Goal: Task Accomplishment & Management: Complete application form

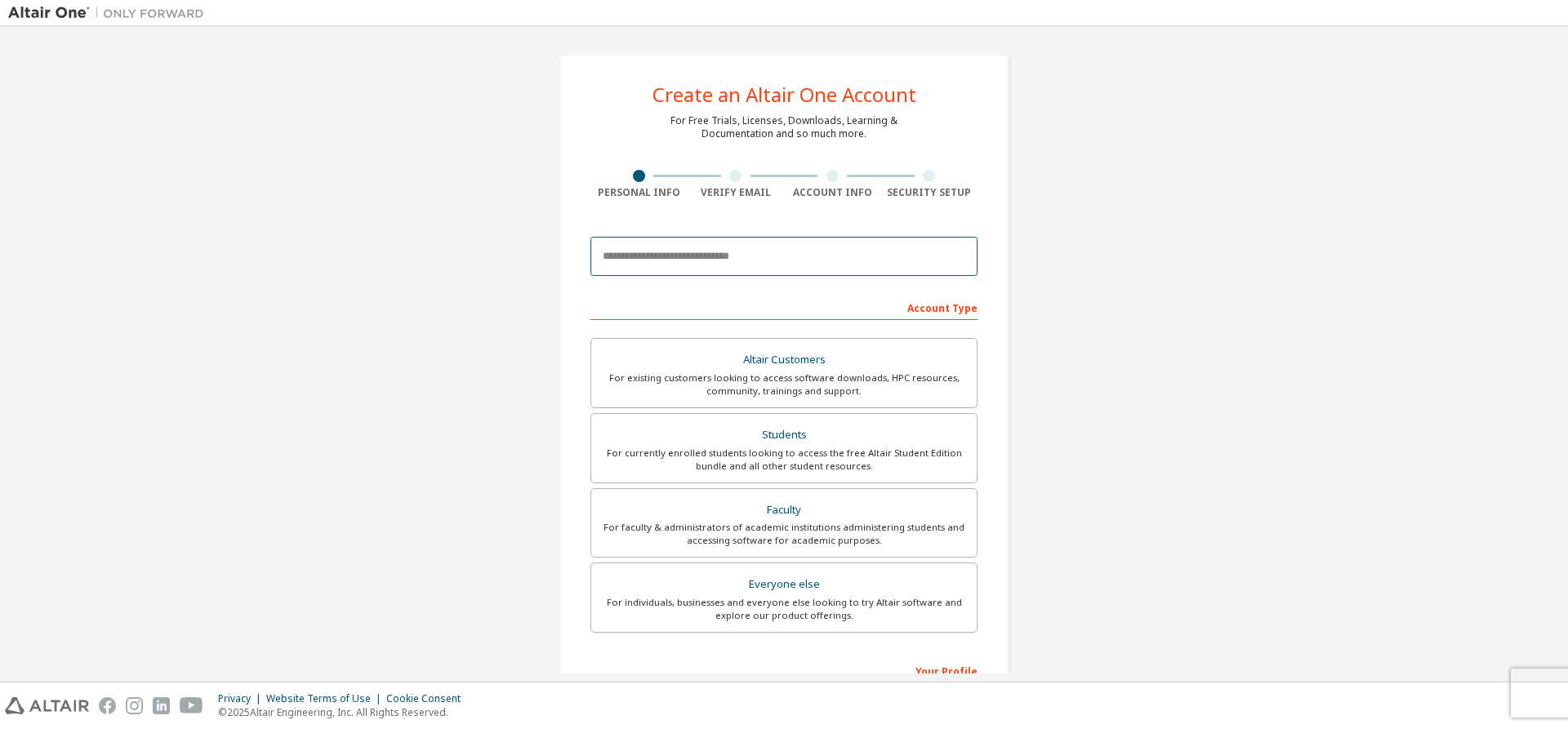
click at [809, 257] on input "email" at bounding box center [784, 256] width 387 height 39
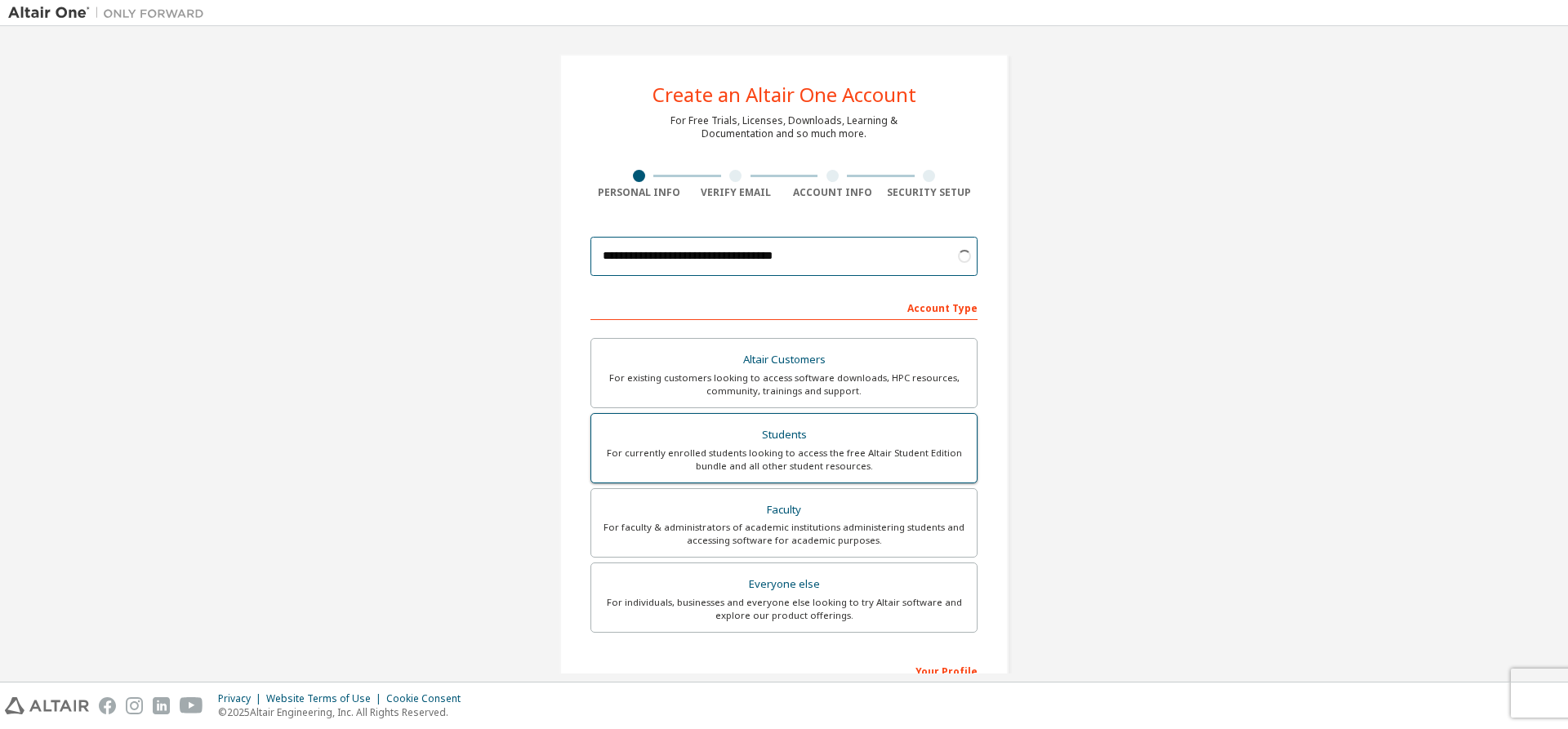
type input "**********"
click at [893, 451] on div "For currently enrolled students looking to access the free Altair Student Editi…" at bounding box center [784, 459] width 366 height 27
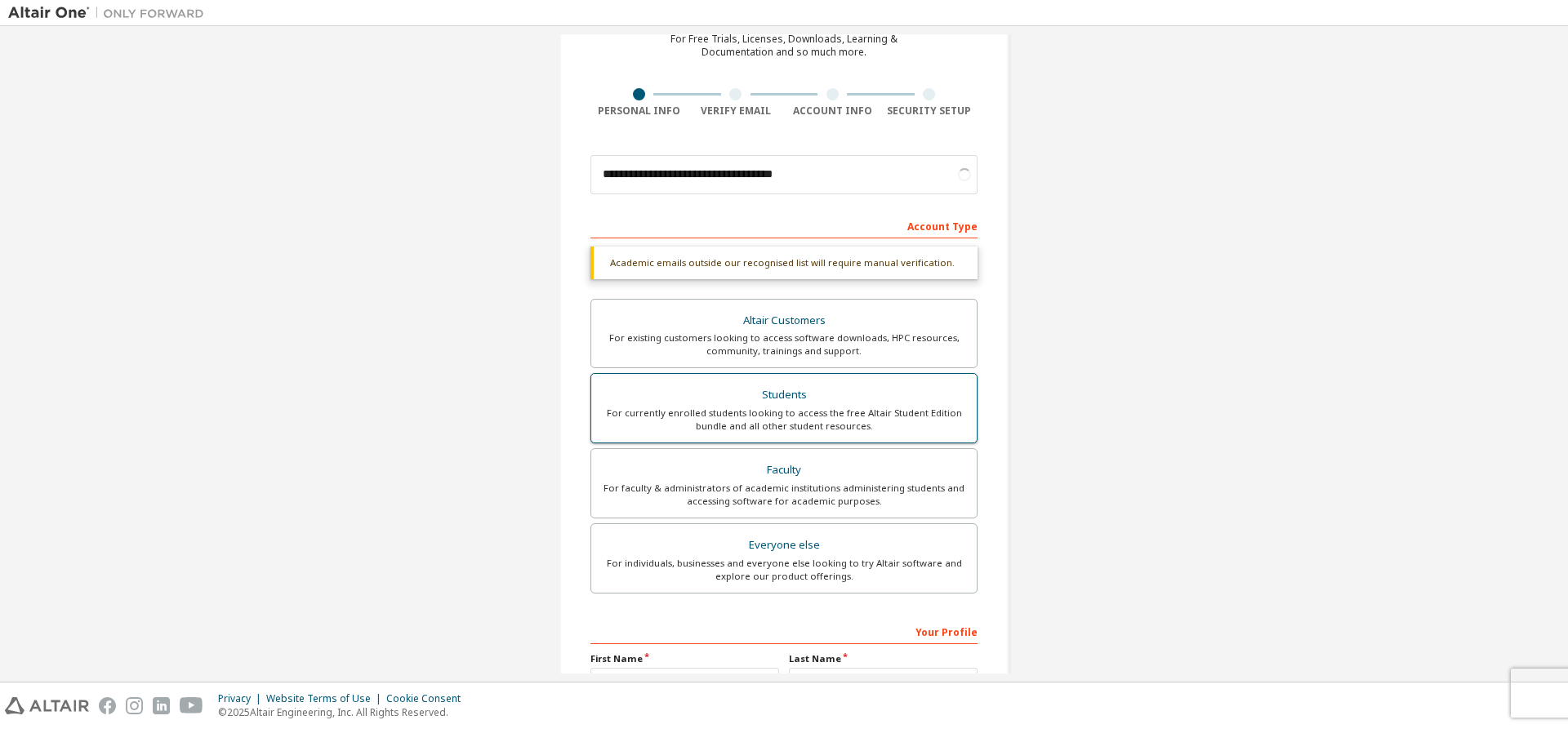
scroll to position [164, 0]
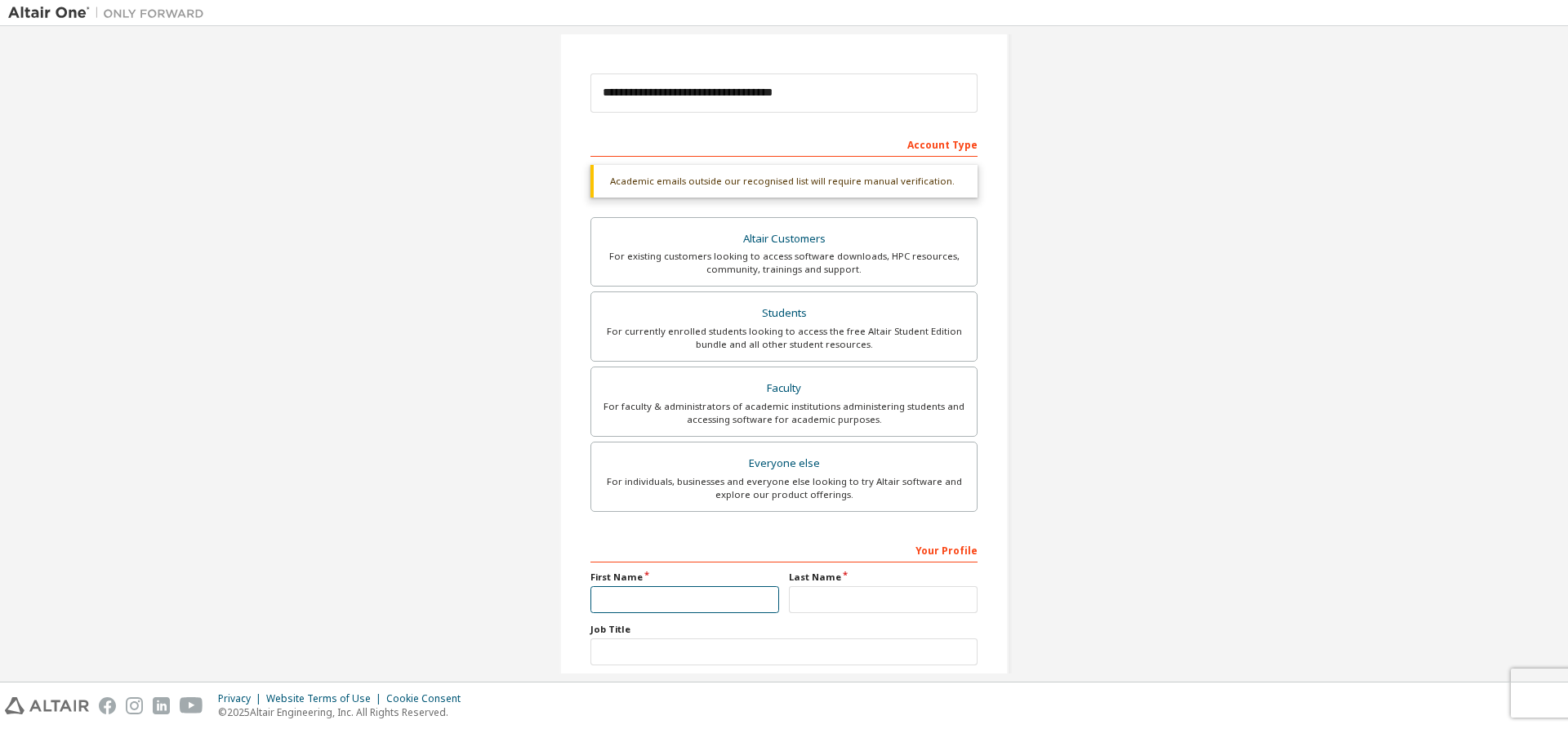
click at [674, 587] on input "text" at bounding box center [684, 599] width 188 height 27
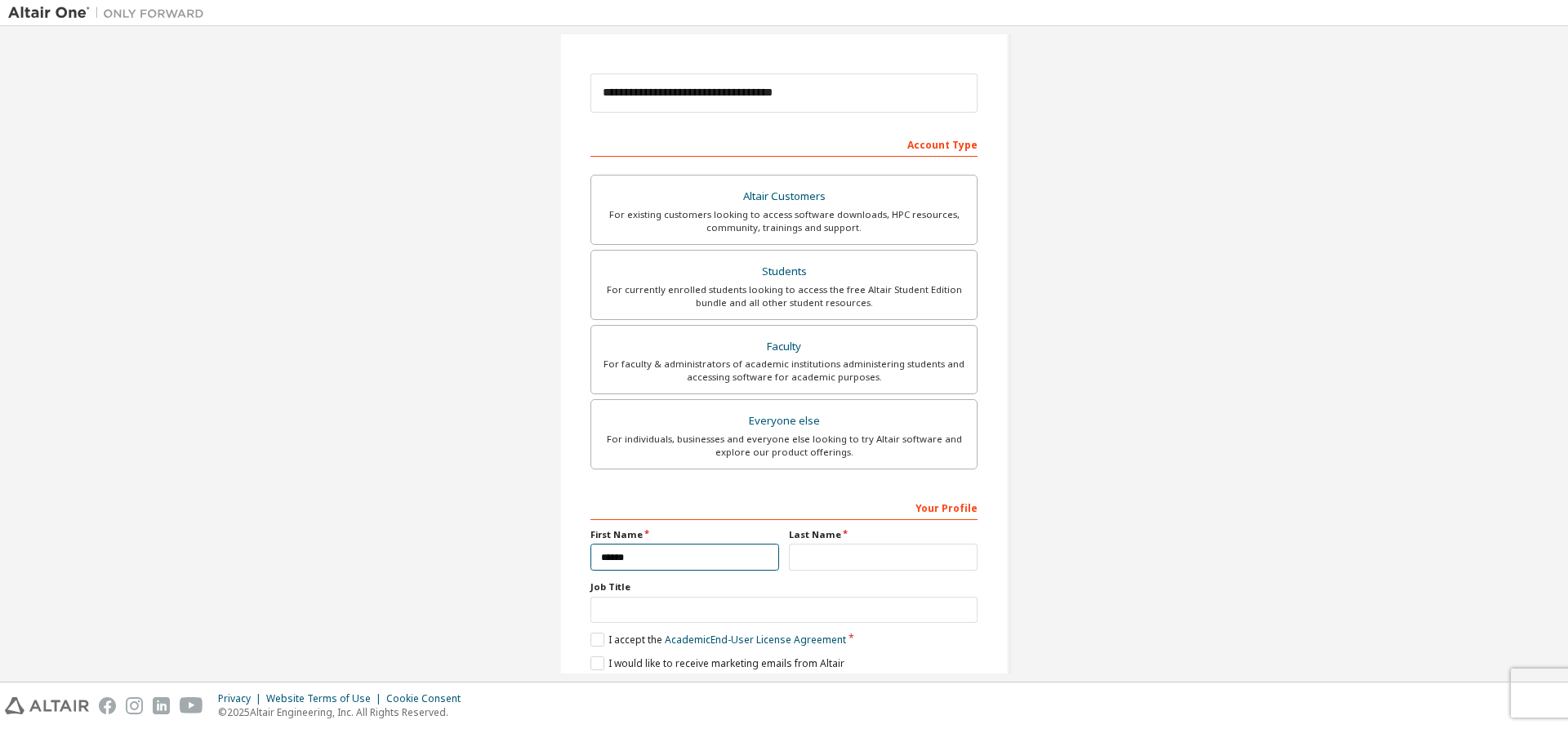
type input "******"
click at [813, 561] on input "text" at bounding box center [883, 557] width 188 height 27
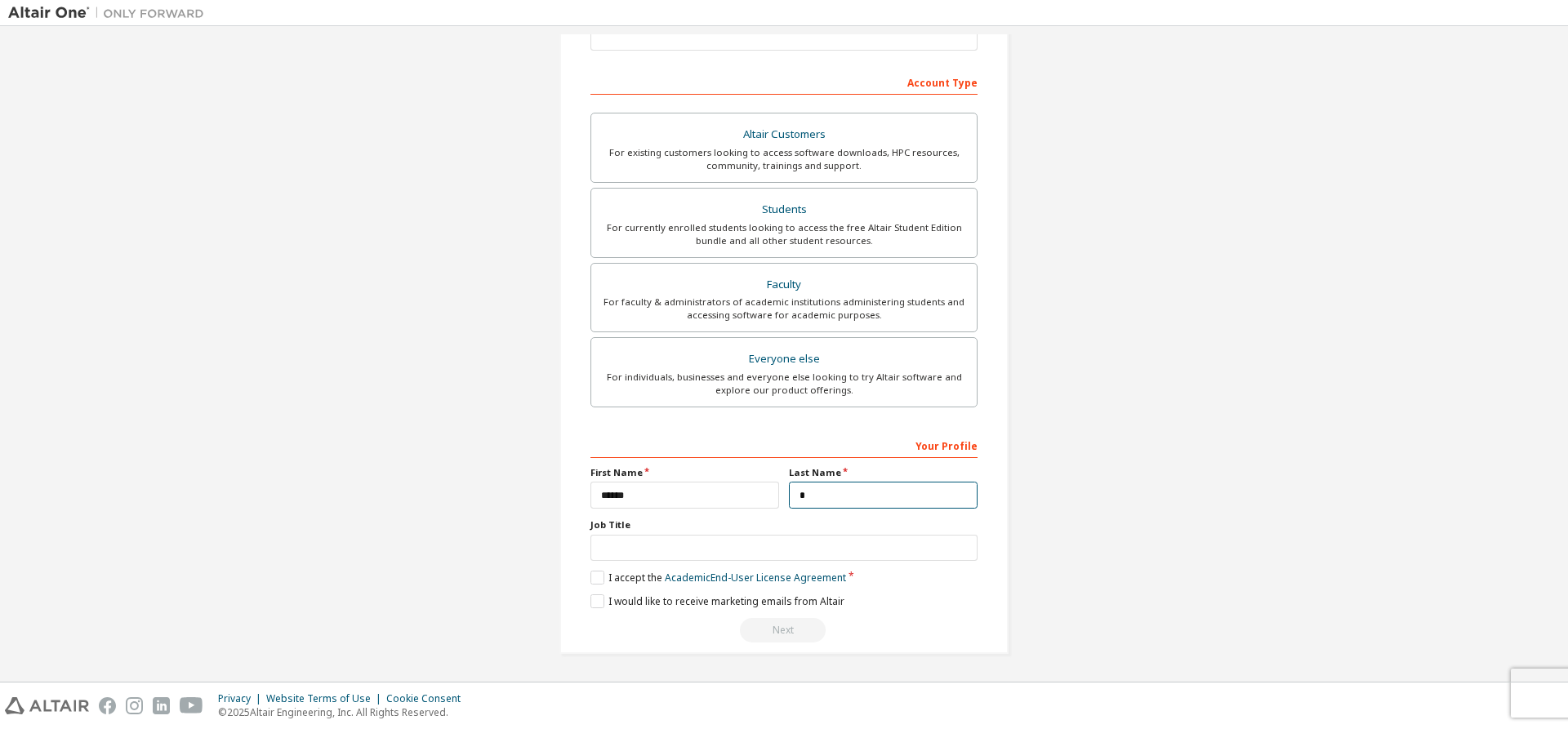
type input "*"
click at [599, 555] on input "text" at bounding box center [784, 548] width 387 height 27
type input "*******"
click at [590, 575] on label "I accept the Academic End-User License Agreement" at bounding box center [717, 577] width 255 height 14
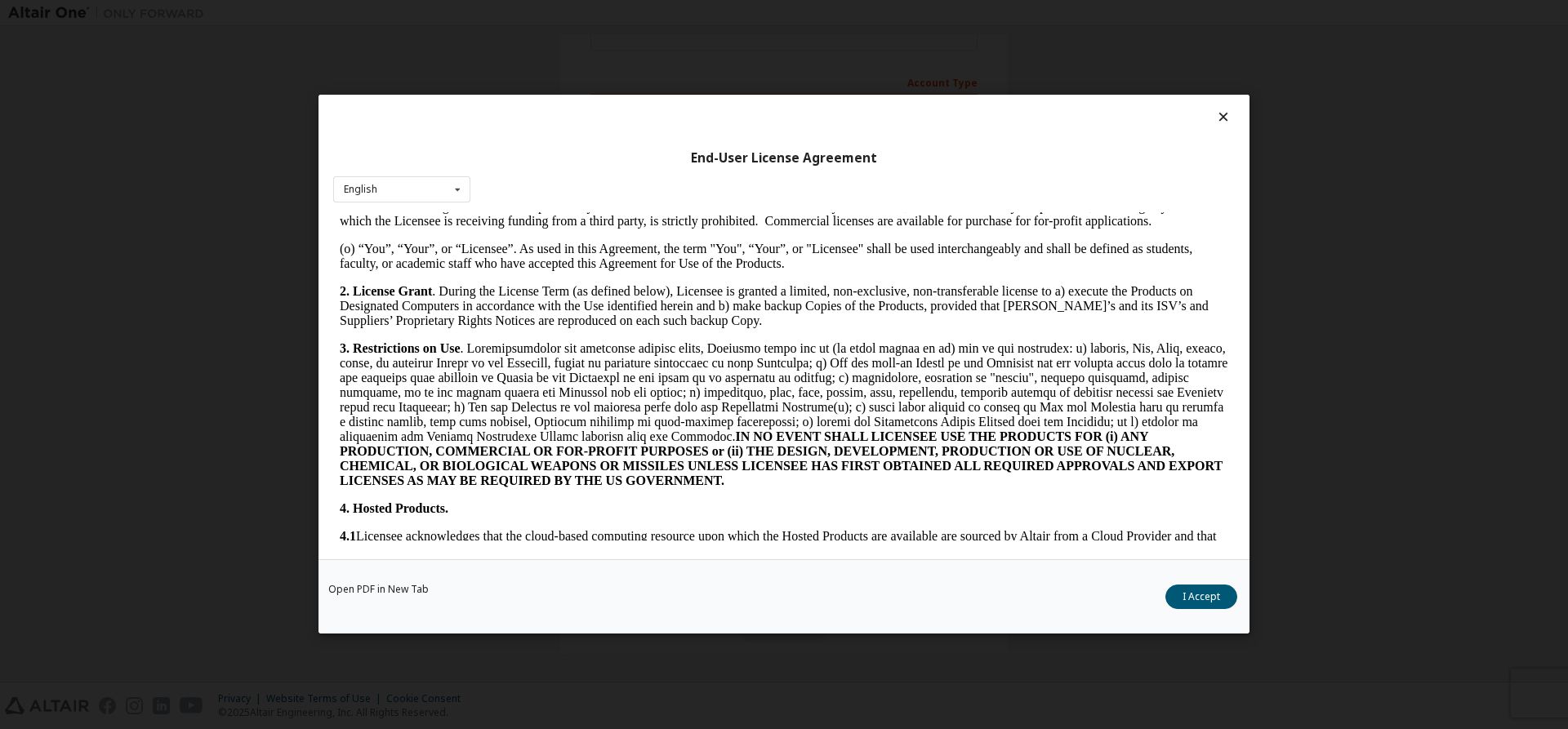
scroll to position [1143, 0]
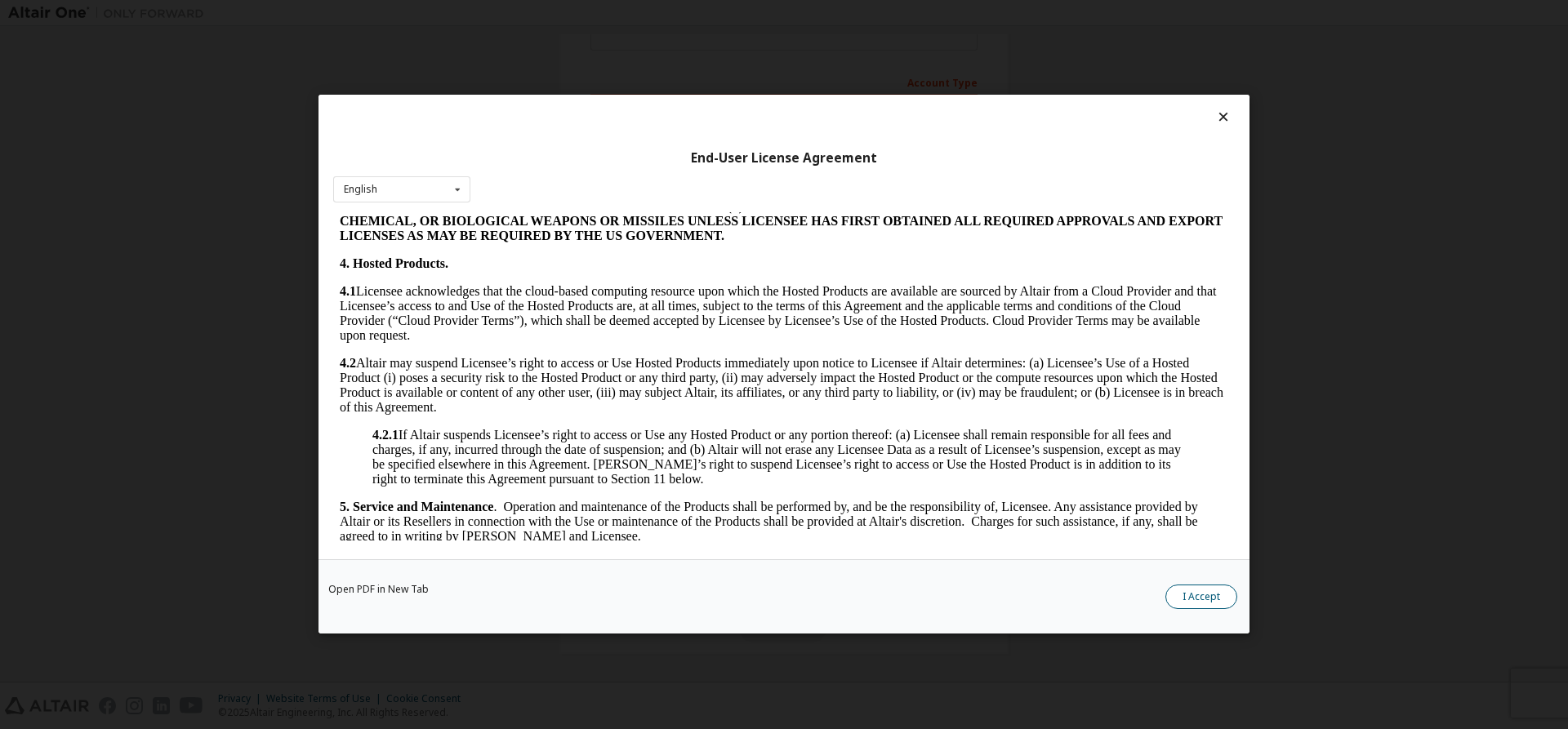
click at [1196, 597] on button "I Accept" at bounding box center [1201, 597] width 72 height 25
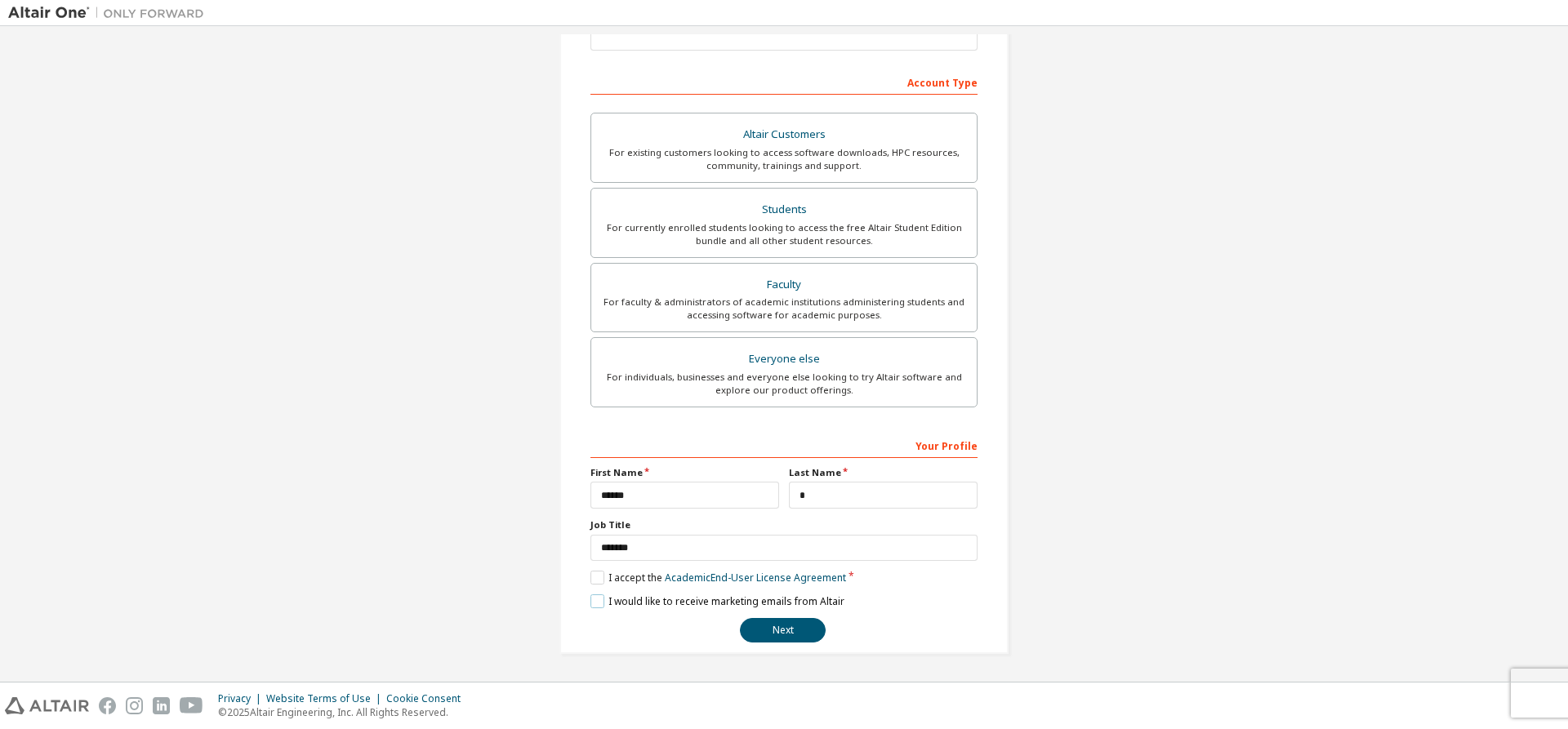
click at [595, 599] on label "I would like to receive marketing emails from Altair" at bounding box center [717, 601] width 254 height 14
click at [765, 637] on button "Next" at bounding box center [783, 630] width 86 height 25
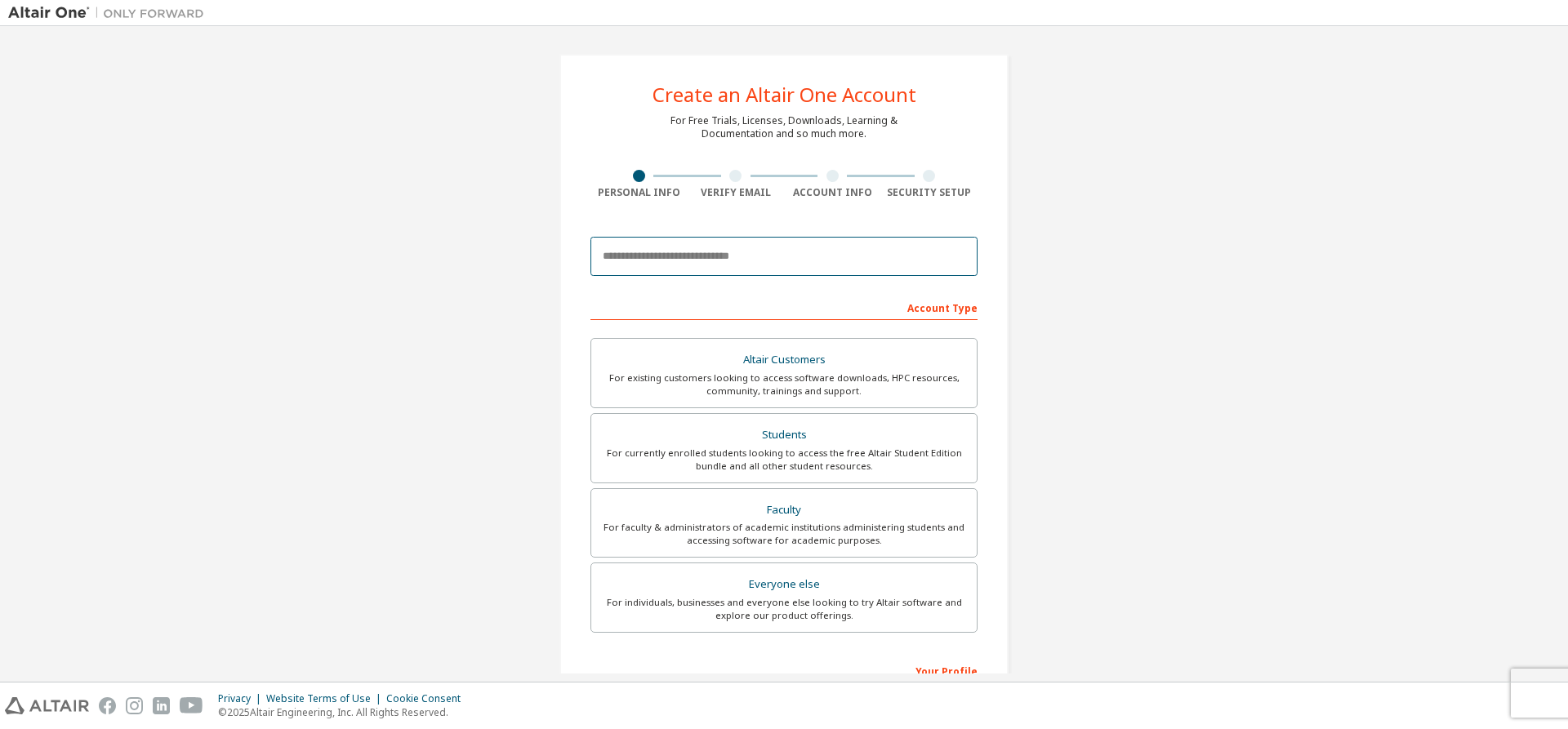
click at [713, 258] on input "email" at bounding box center [784, 256] width 387 height 39
click at [634, 256] on input "**********" at bounding box center [784, 256] width 387 height 39
click at [629, 255] on input "**********" at bounding box center [784, 256] width 387 height 39
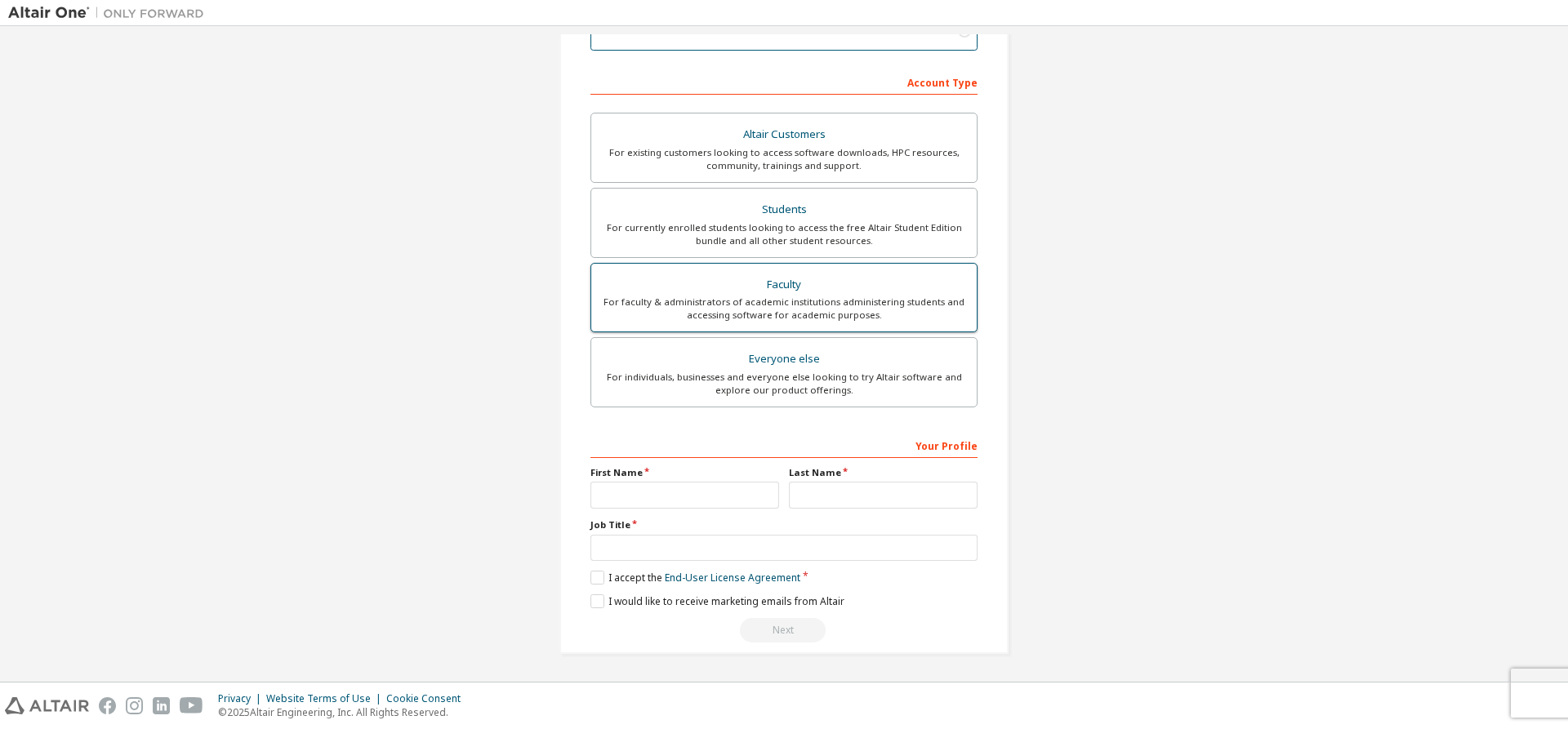
scroll to position [144, 0]
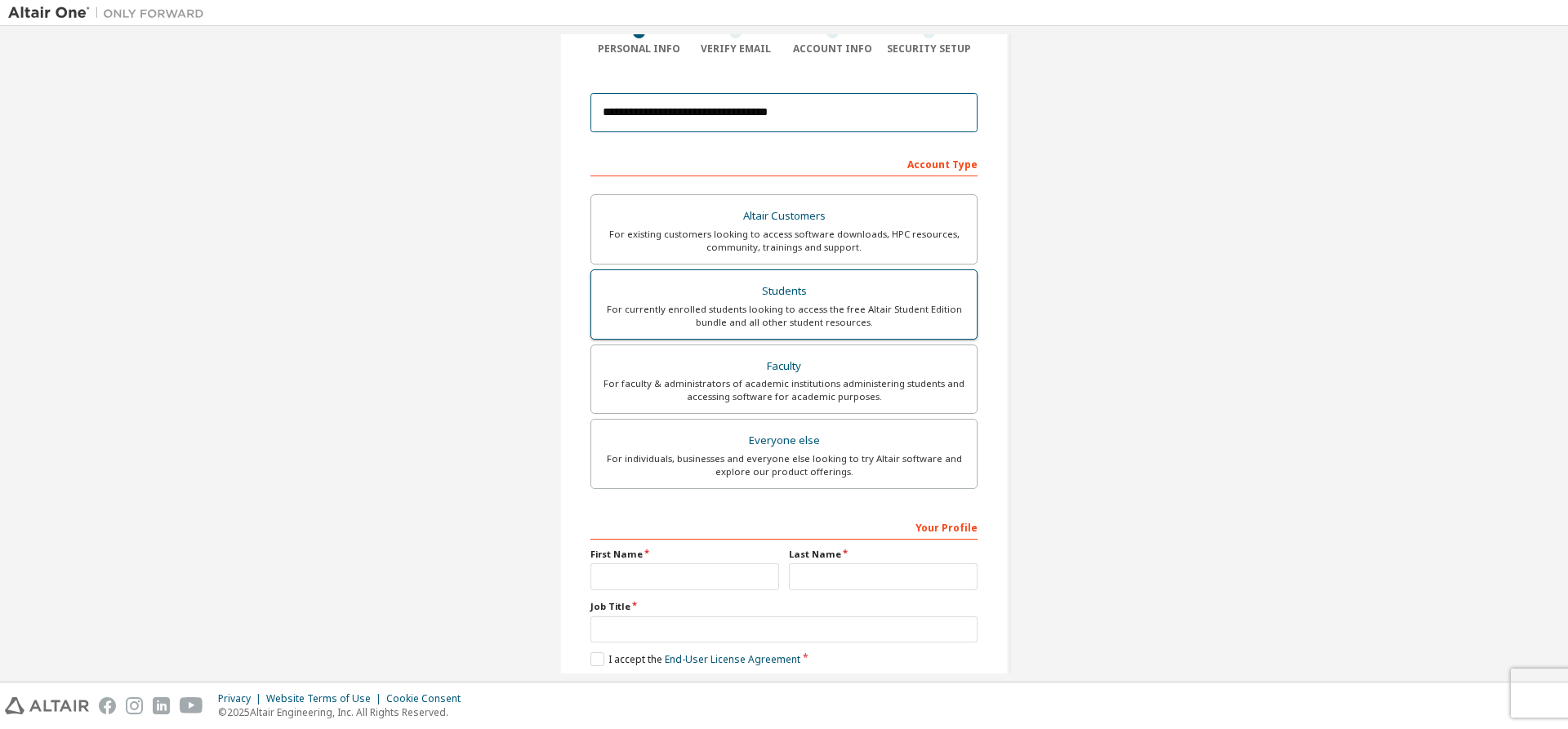
type input "**********"
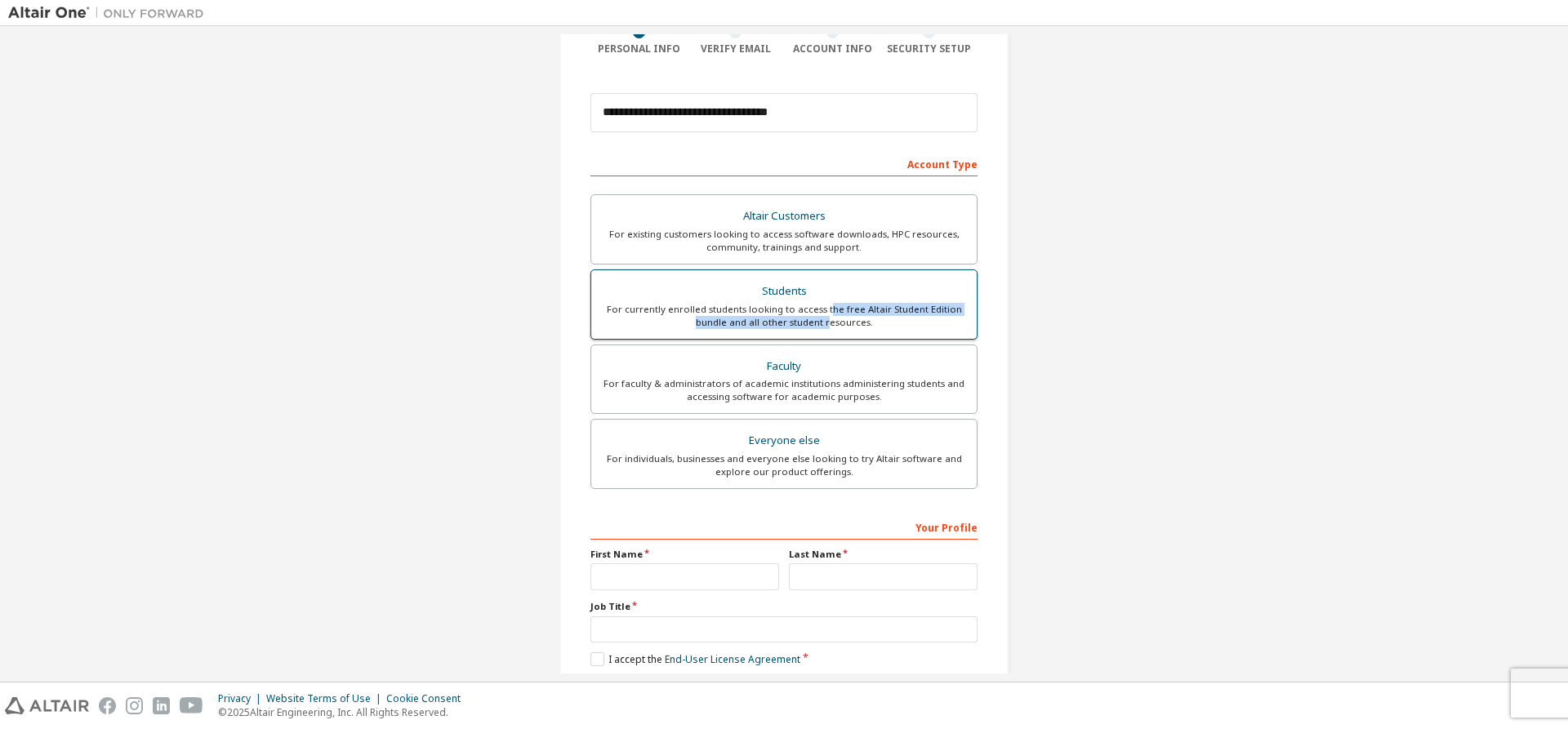
click at [826, 313] on div "For currently enrolled students looking to access the free Altair Student Editi…" at bounding box center [784, 316] width 366 height 27
click at [776, 288] on div "Students" at bounding box center [784, 291] width 366 height 23
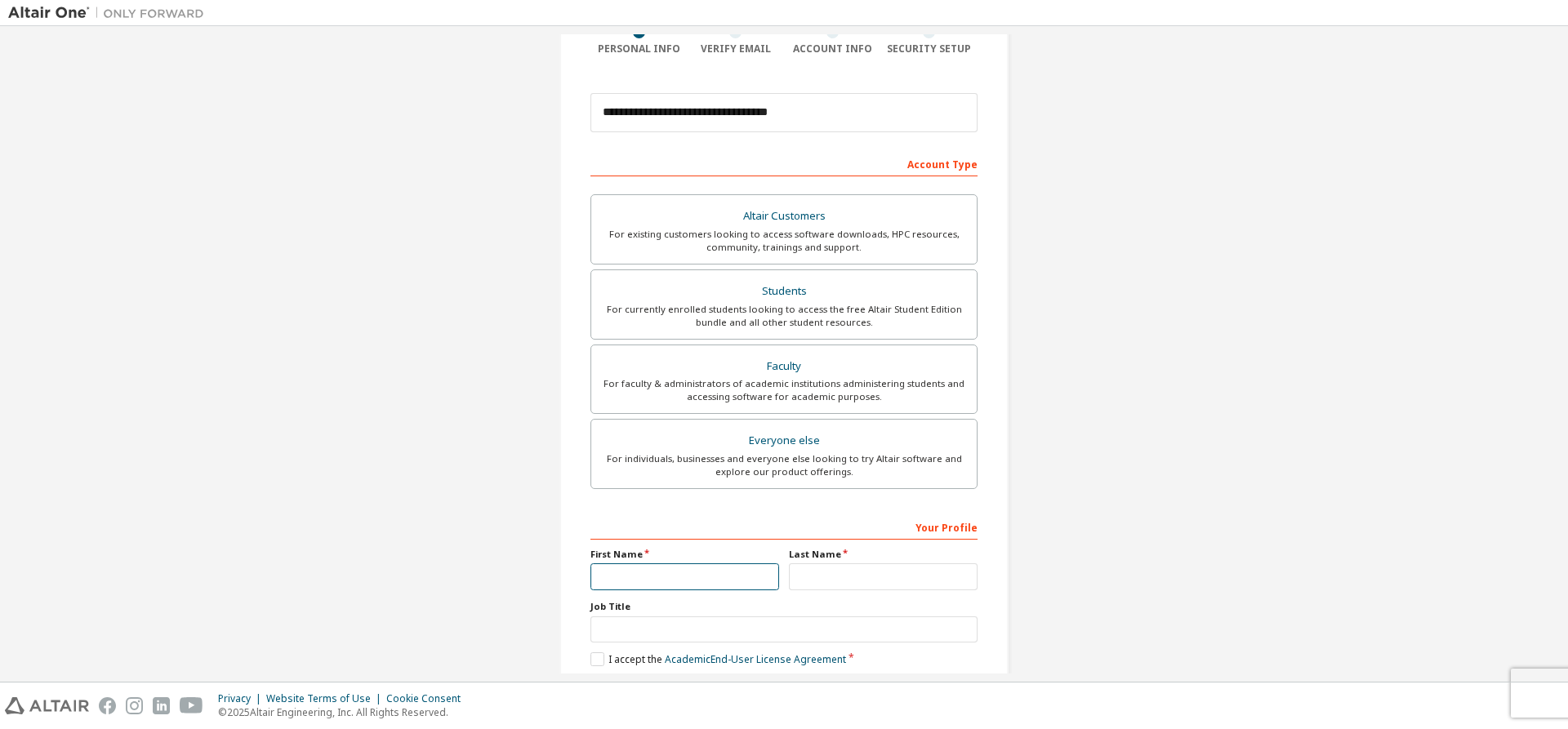
click at [705, 571] on input "text" at bounding box center [684, 576] width 188 height 27
type input "******"
click at [798, 568] on input "text" at bounding box center [883, 576] width 188 height 27
type input "*"
click at [829, 625] on input "text" at bounding box center [784, 630] width 387 height 27
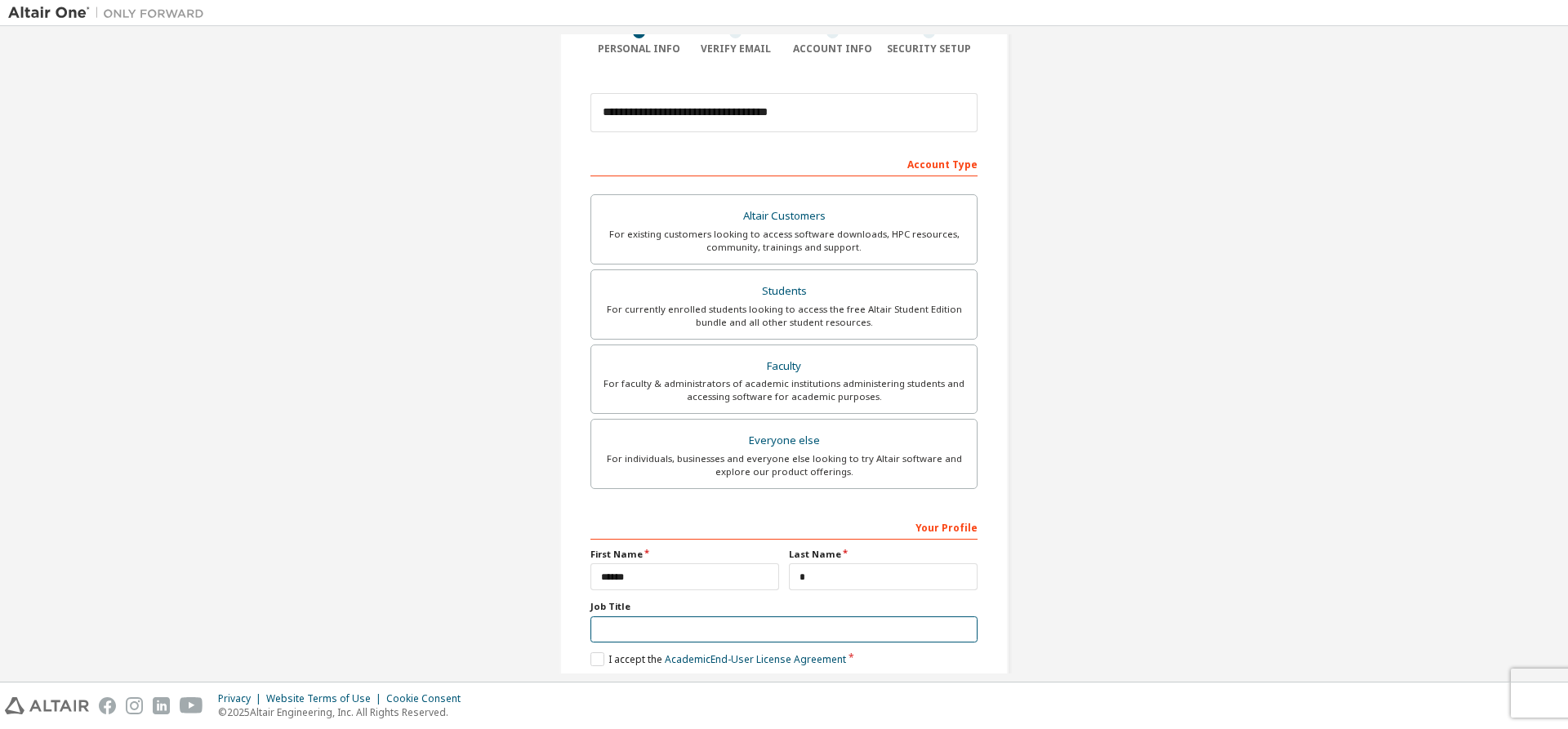
type input "*******"
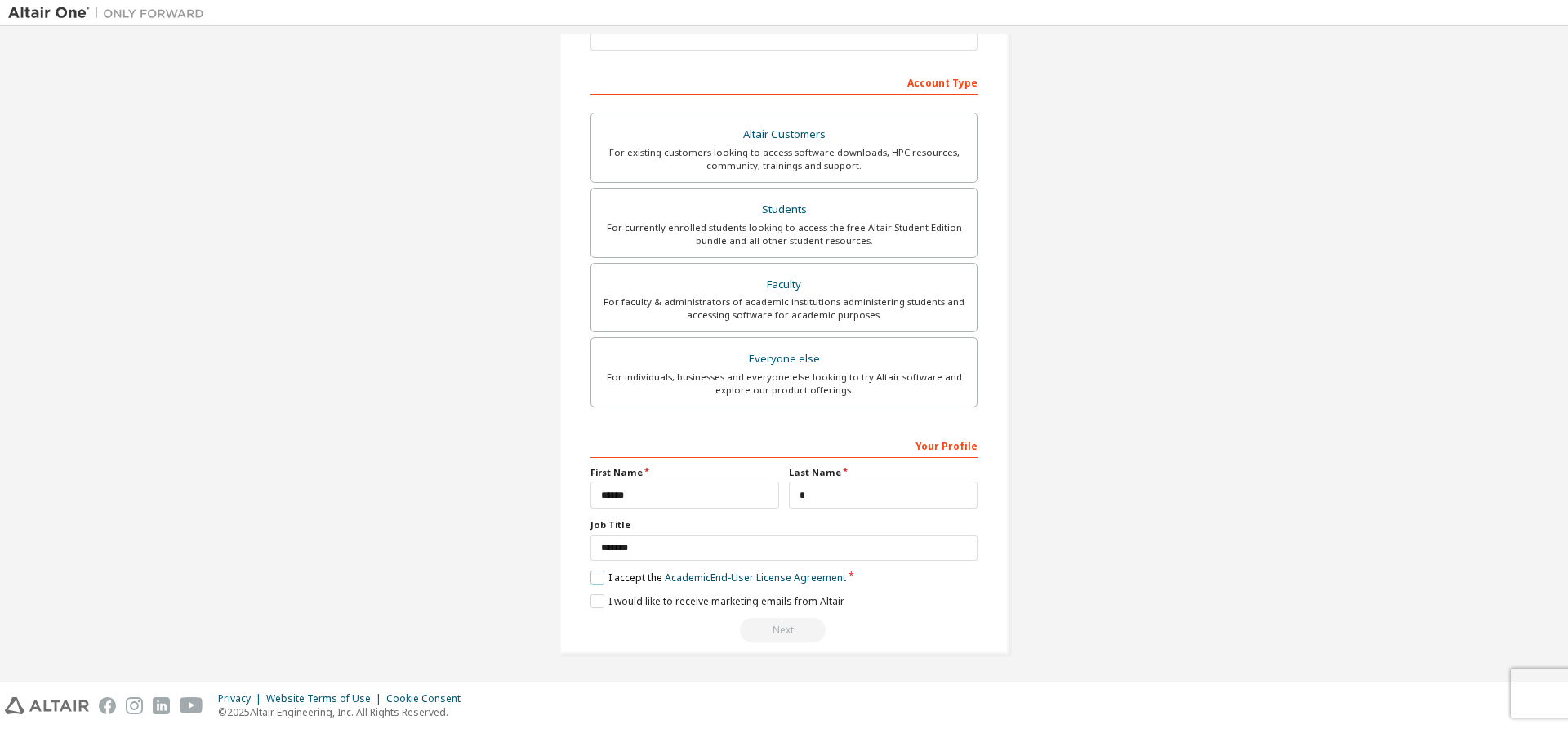
click at [591, 580] on label "I accept the Academic End-User License Agreement" at bounding box center [717, 577] width 255 height 14
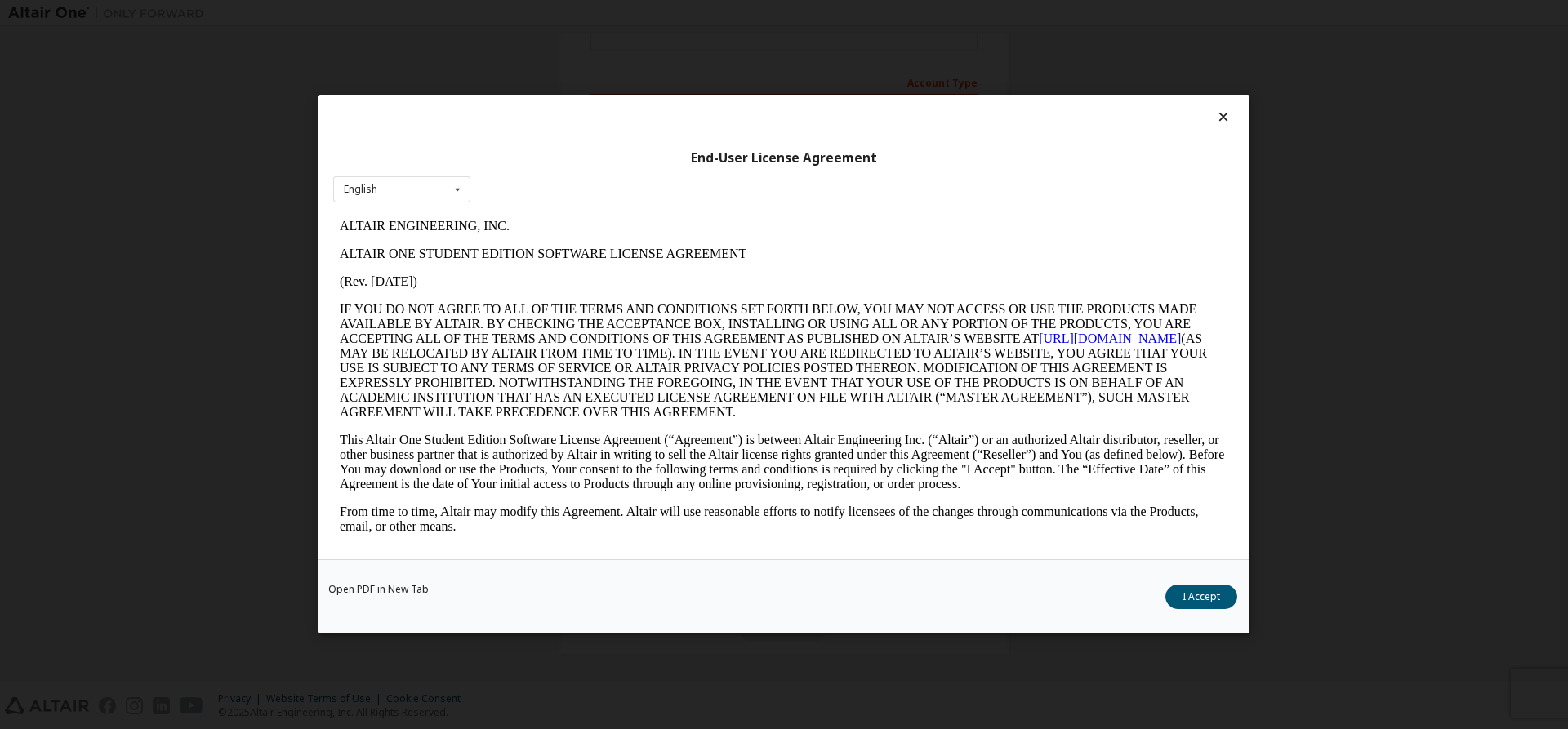
scroll to position [0, 0]
click at [1179, 599] on button "I Accept" at bounding box center [1201, 597] width 72 height 25
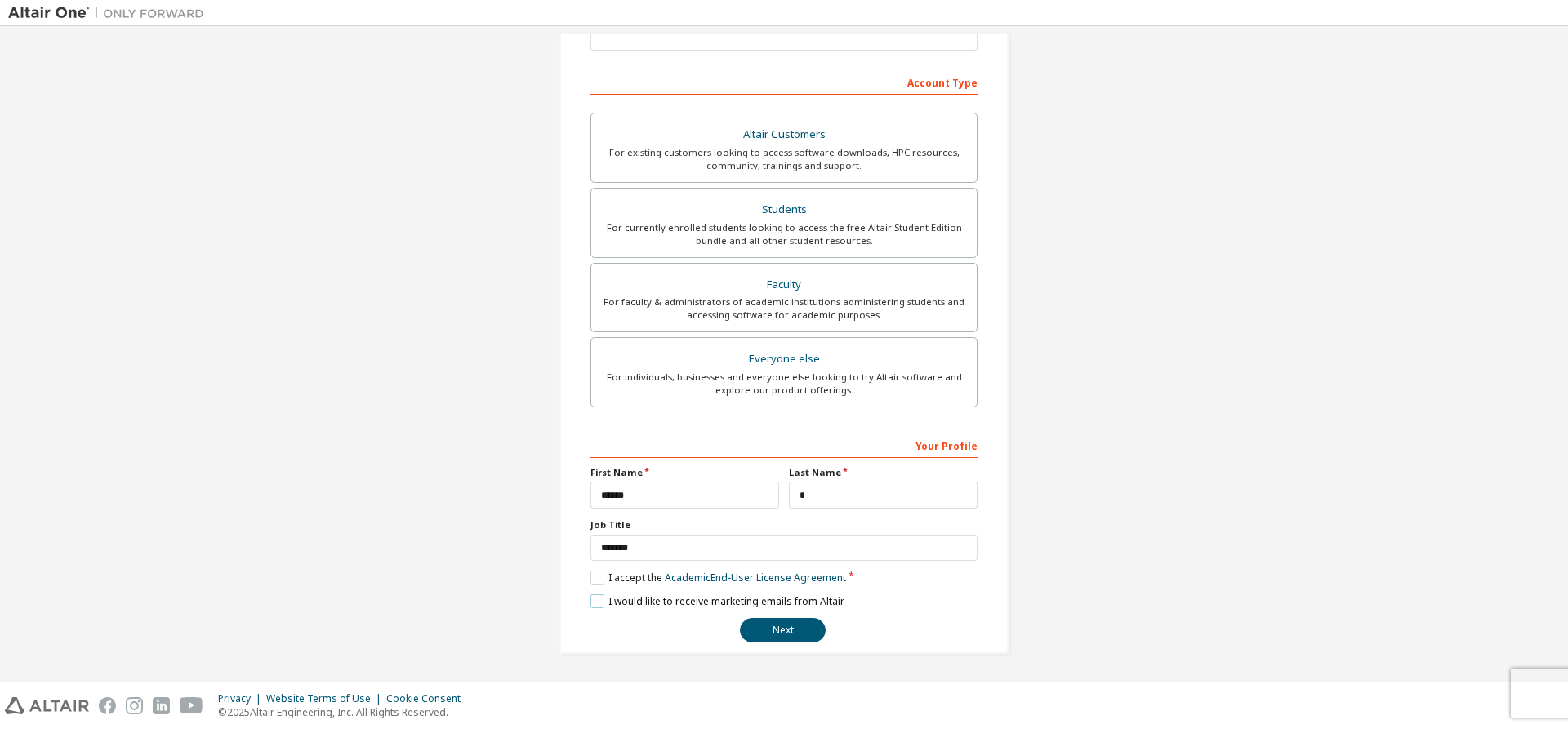
click at [599, 607] on label "I would like to receive marketing emails from Altair" at bounding box center [717, 601] width 254 height 14
click at [799, 631] on button "Next" at bounding box center [783, 630] width 86 height 25
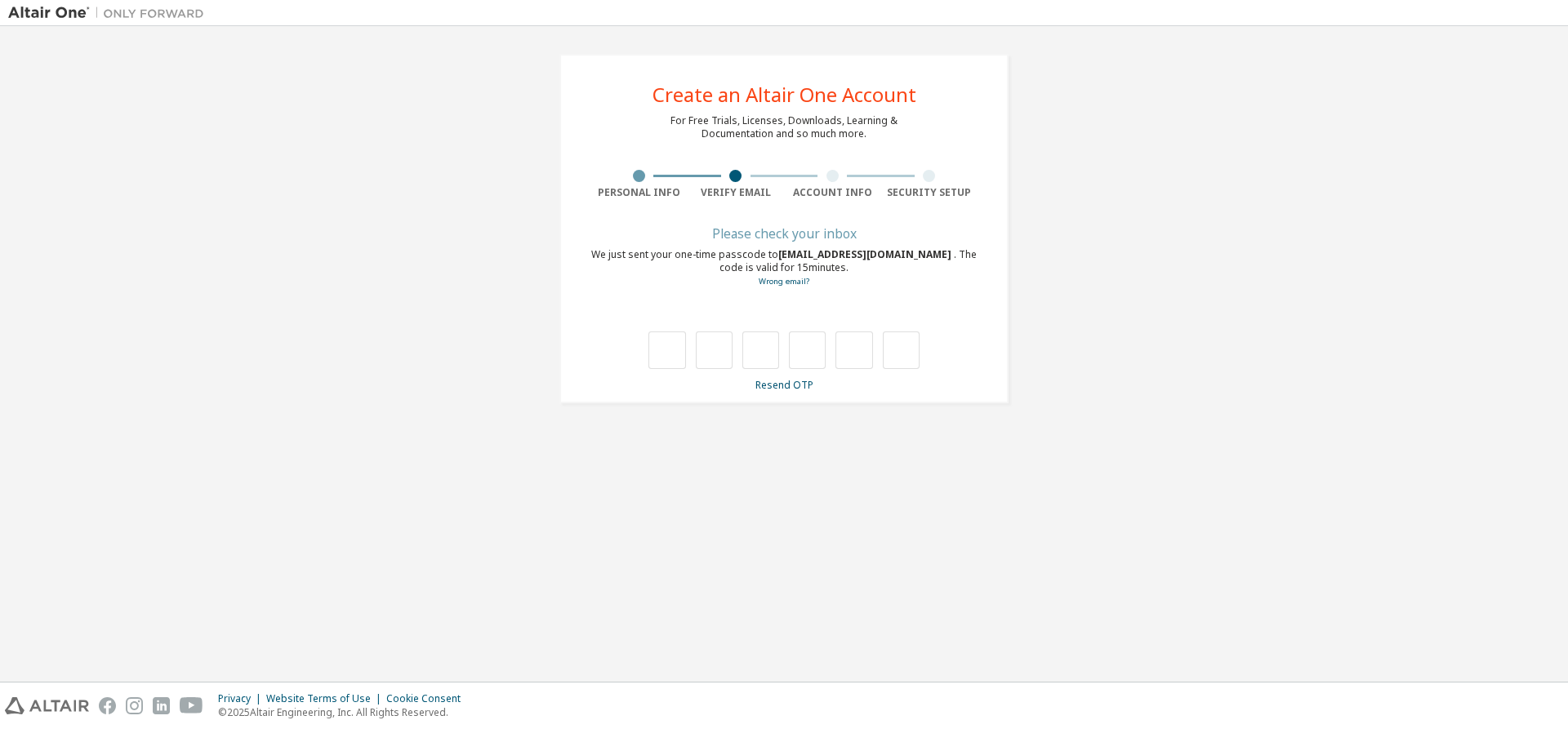
type input "*"
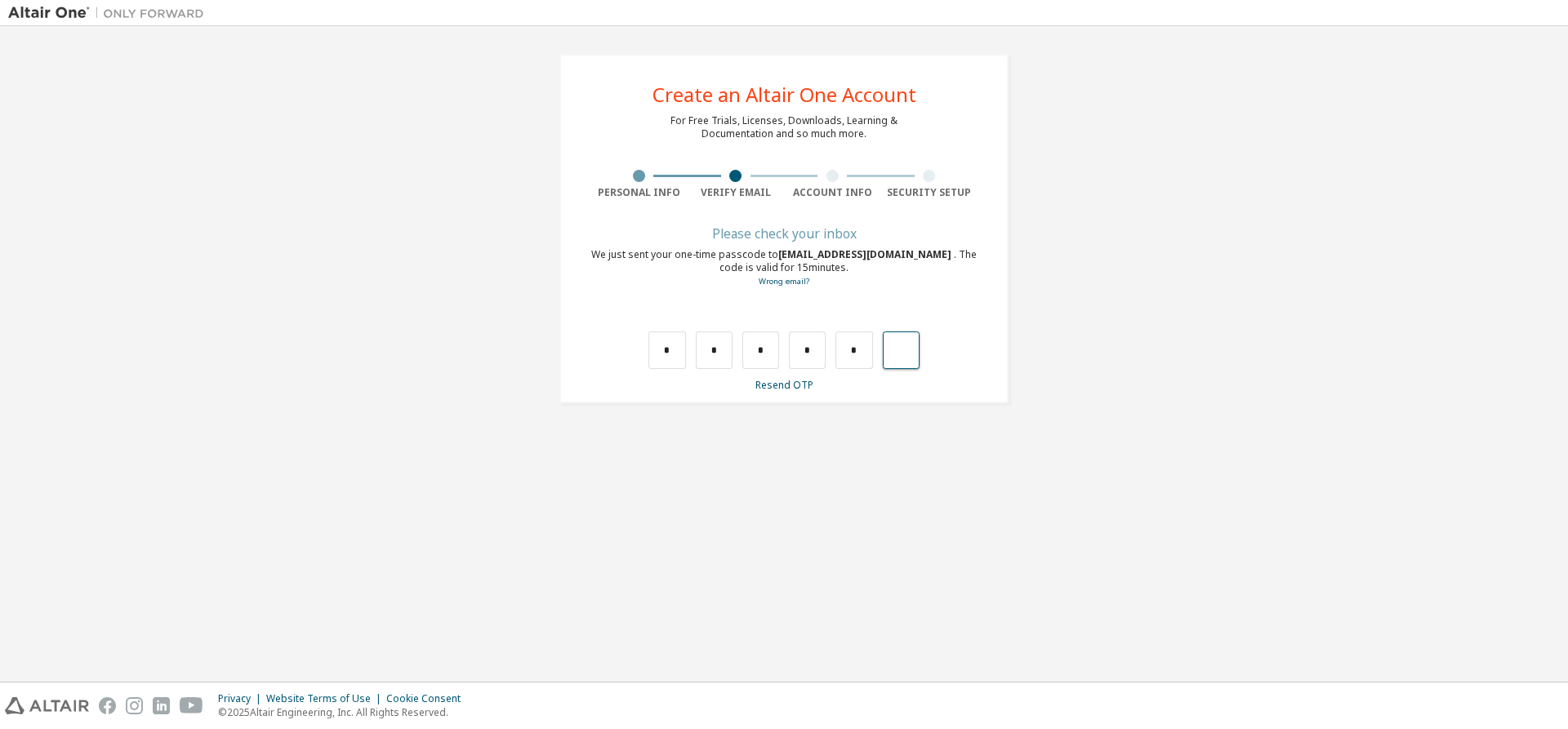
type input "*"
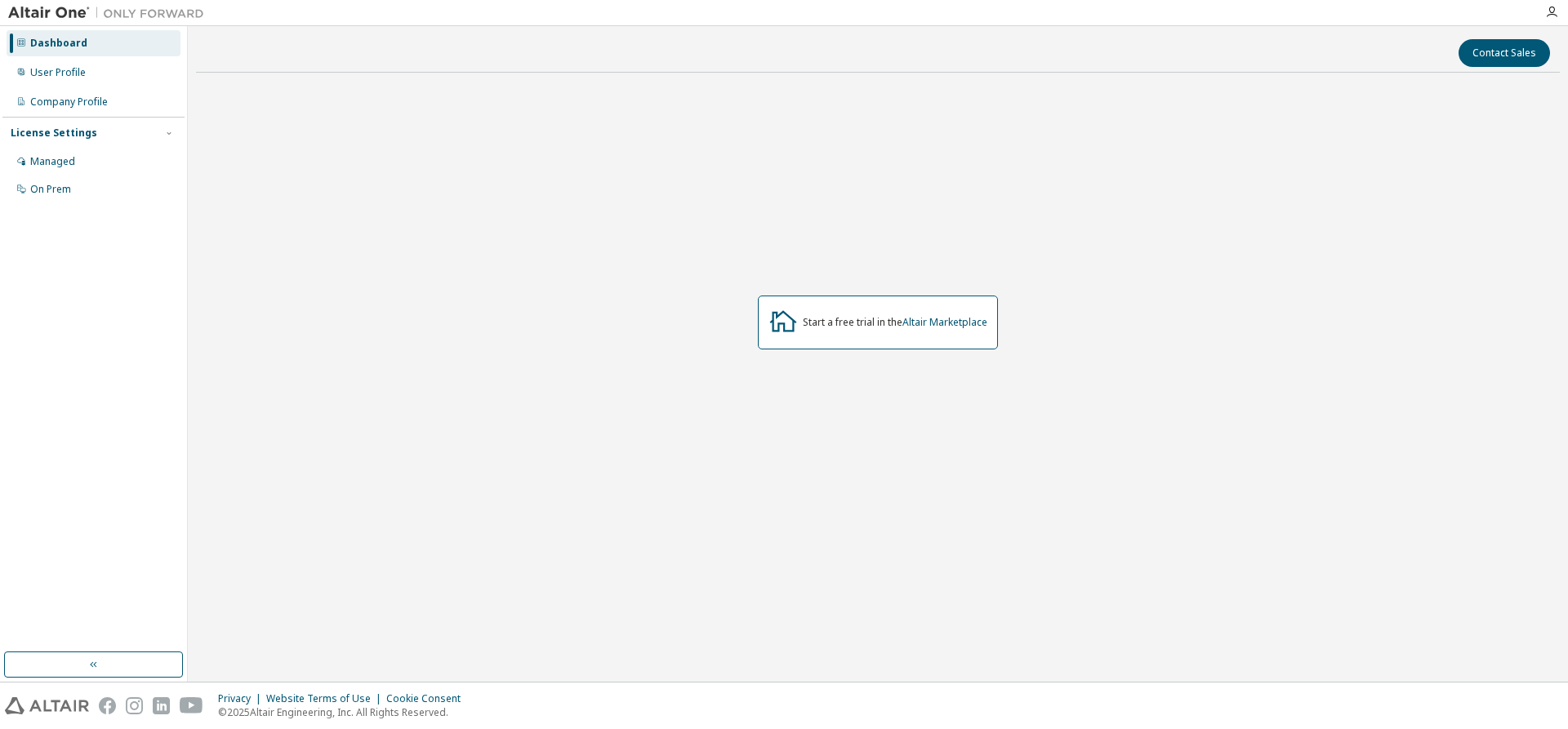
click at [886, 403] on div "Start a free trial in the Altair Marketplace" at bounding box center [878, 322] width 1364 height 474
click at [367, 203] on div "Start a free trial in the Altair Marketplace" at bounding box center [878, 322] width 1364 height 474
click at [943, 329] on link "Altair Marketplace" at bounding box center [945, 322] width 85 height 14
click at [48, 71] on div "User Profile" at bounding box center [58, 72] width 55 height 13
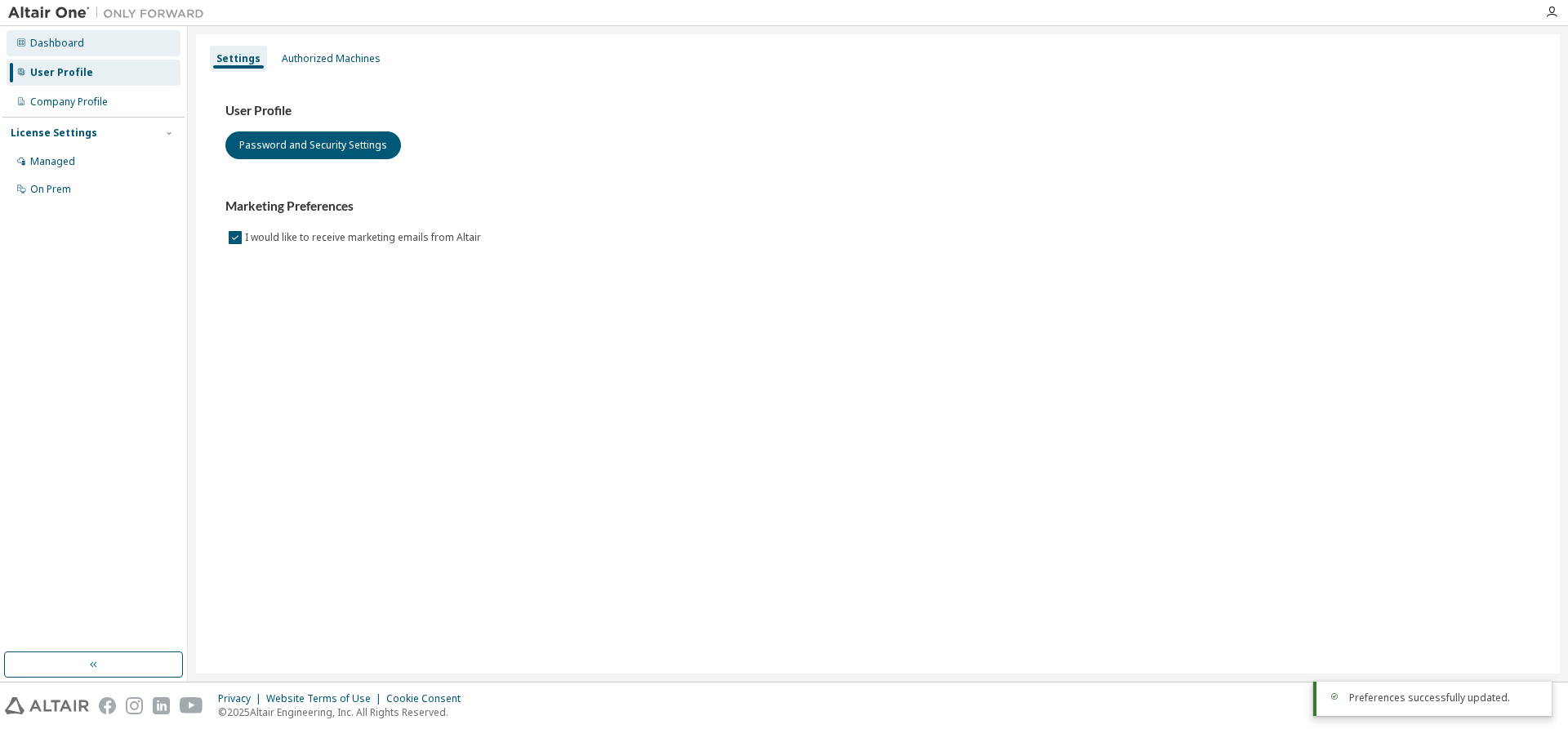
click at [69, 43] on div "Dashboard" at bounding box center [57, 42] width 54 height 13
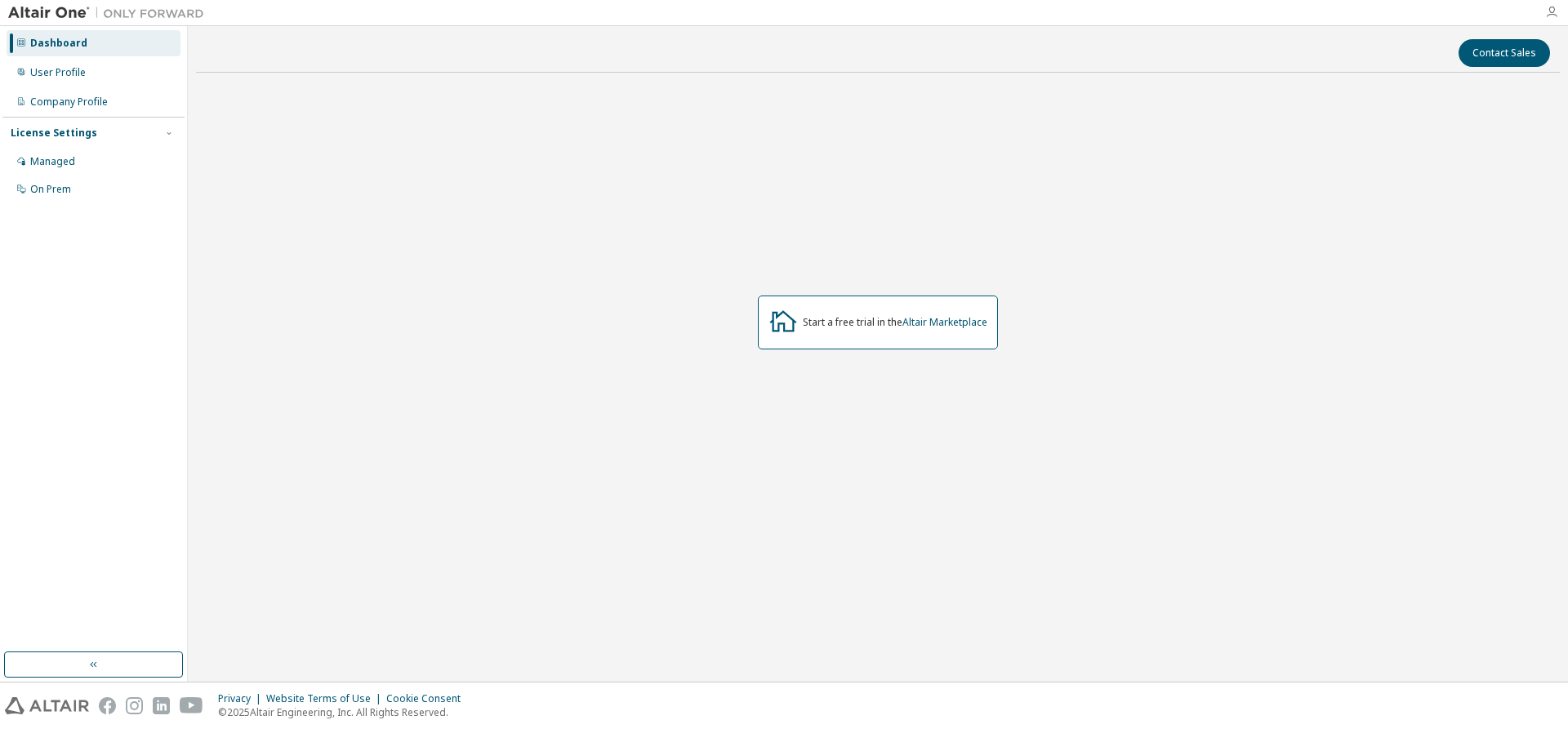
click at [1557, 14] on icon "button" at bounding box center [1551, 12] width 13 height 13
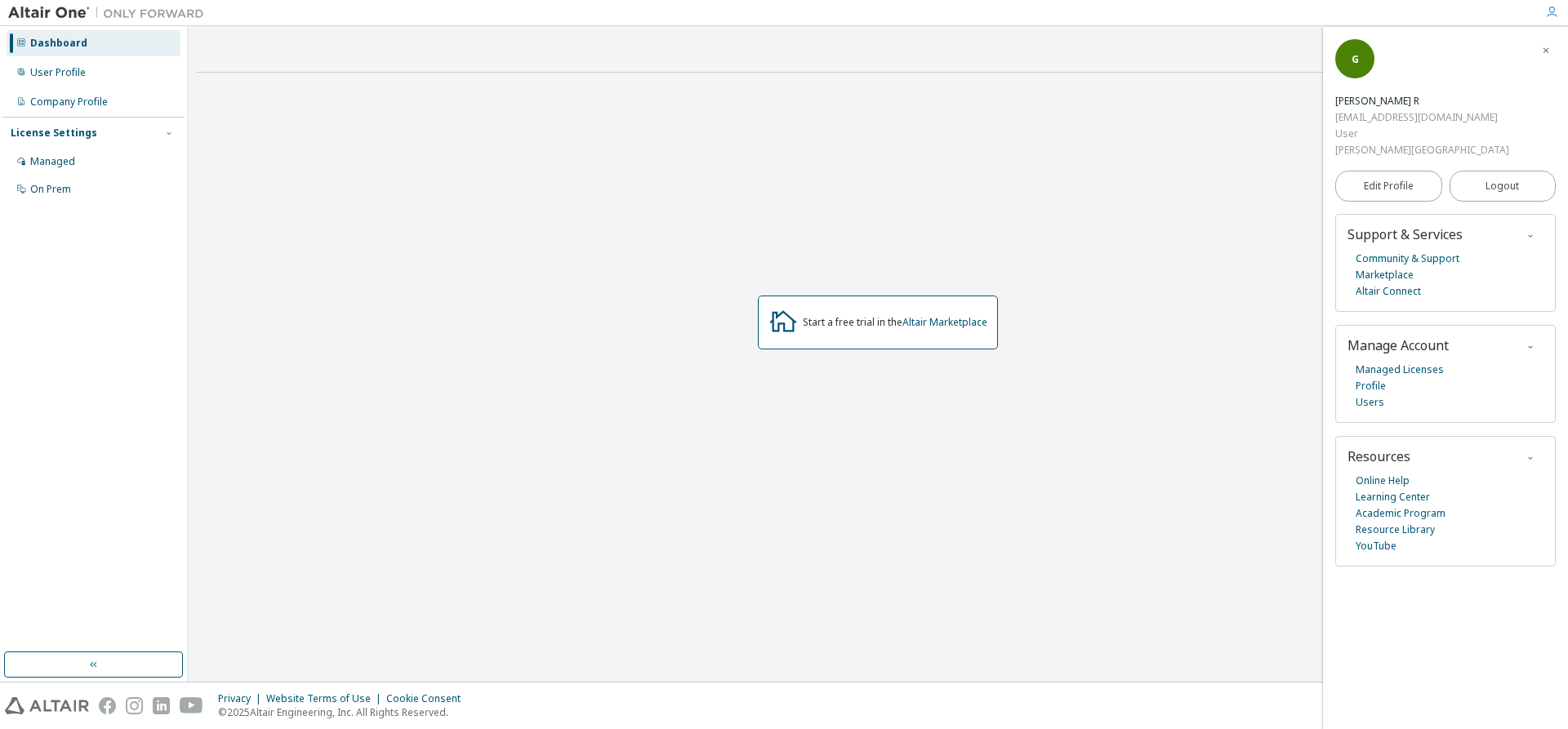
click at [408, 300] on div "Start a free trial in the Altair Marketplace" at bounding box center [878, 322] width 1364 height 474
click at [50, 68] on div "User Profile" at bounding box center [58, 72] width 55 height 13
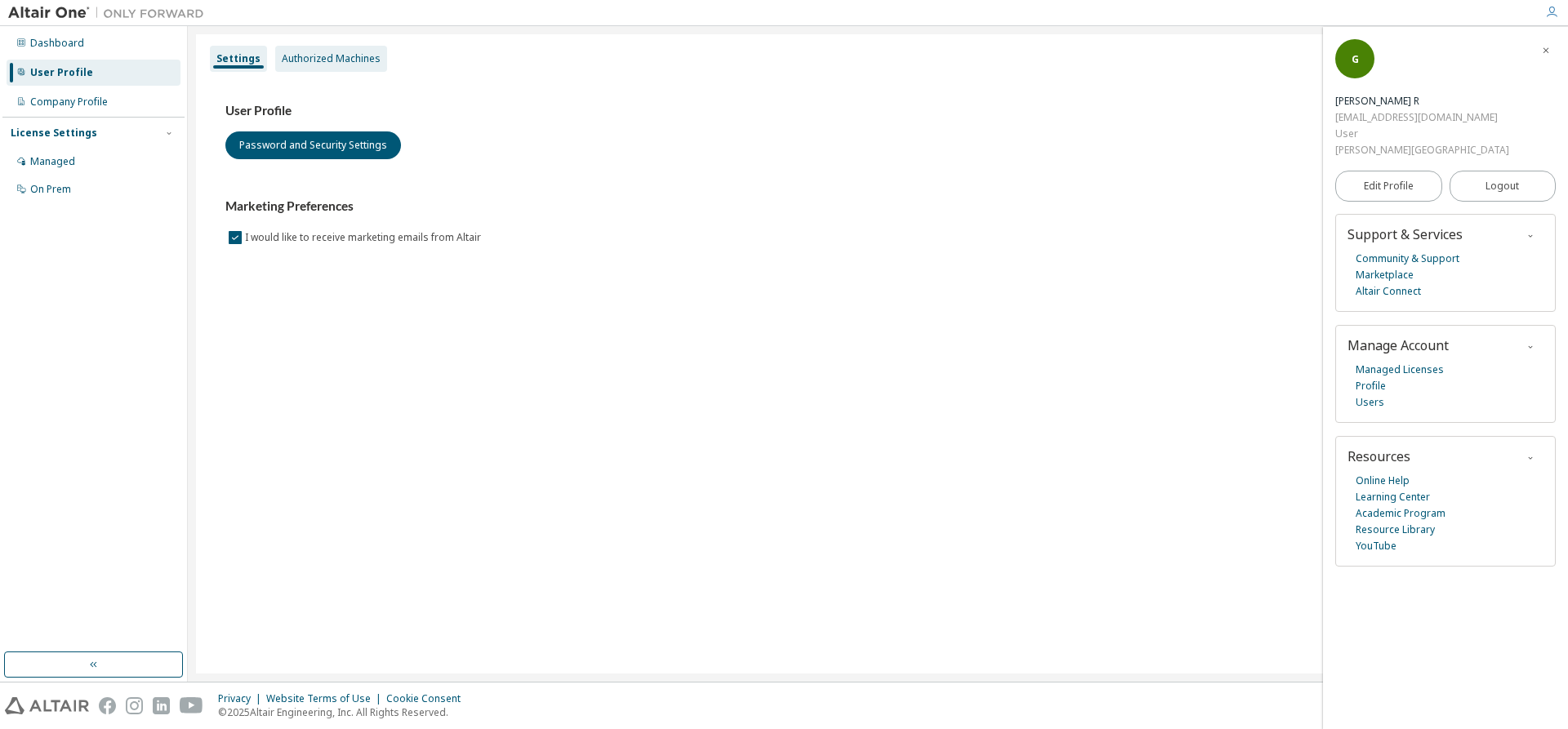
click at [329, 66] on div "Authorized Machines" at bounding box center [331, 58] width 112 height 27
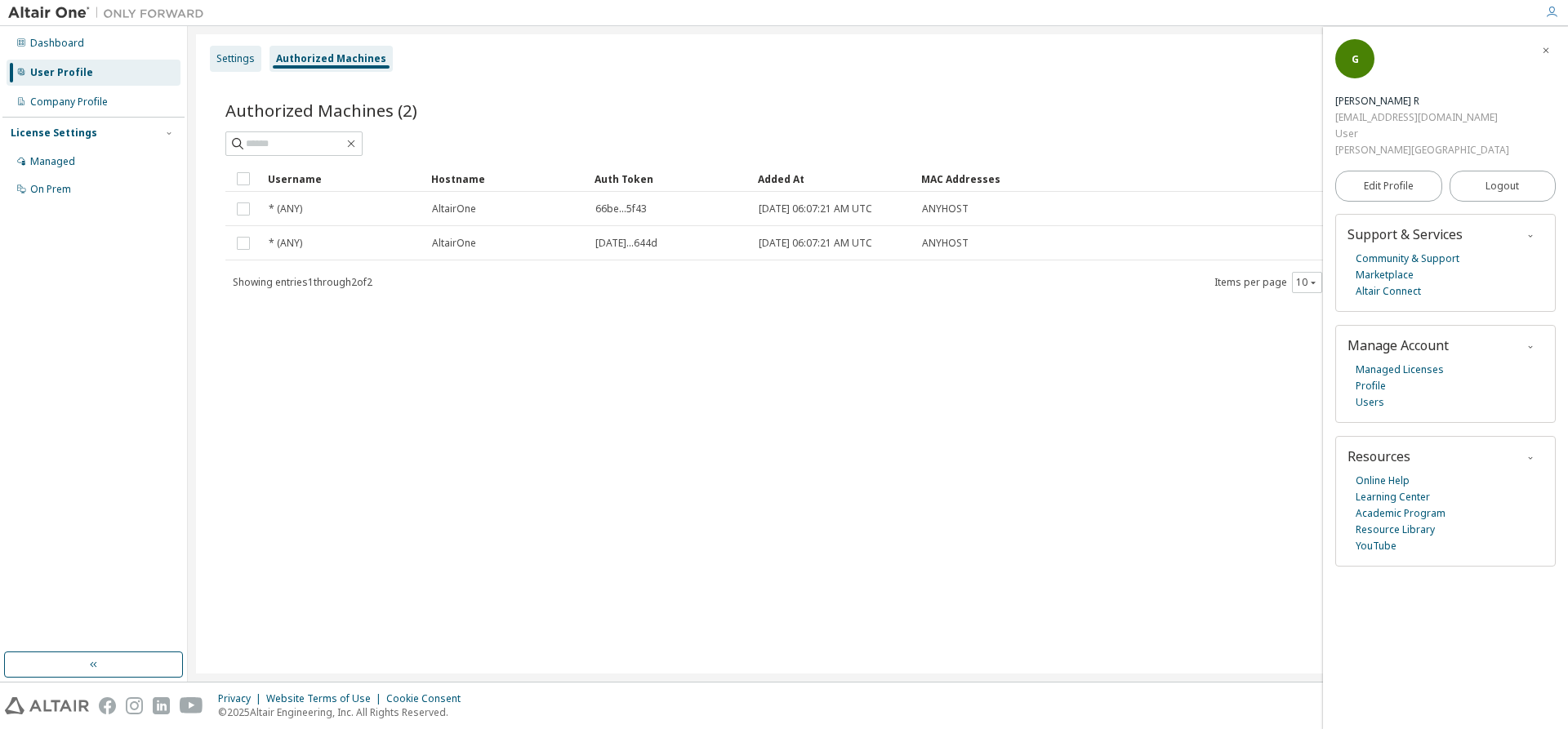
click at [217, 56] on div "Settings" at bounding box center [236, 58] width 38 height 13
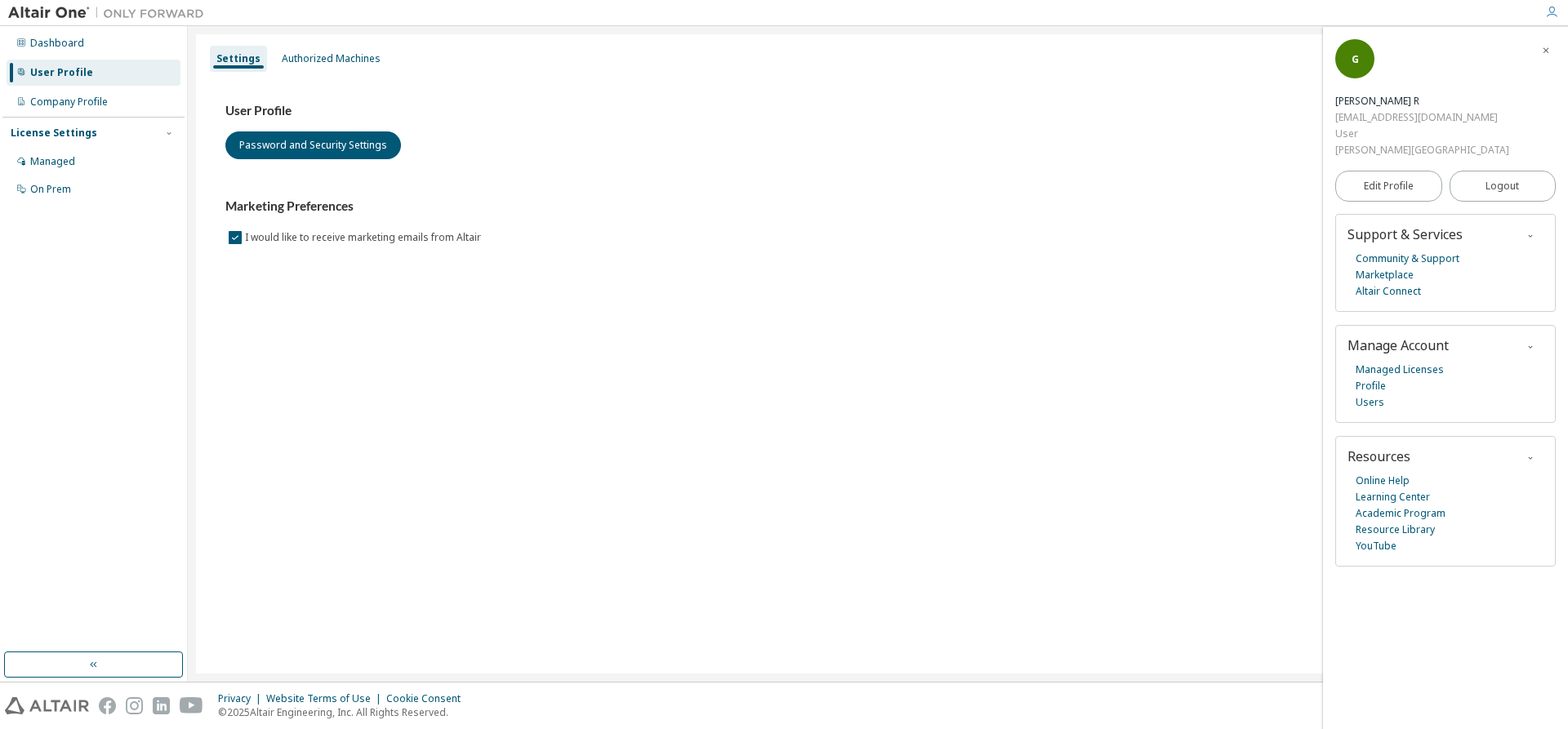
click at [142, 137] on div "License Settings" at bounding box center [94, 133] width 166 height 15
click at [314, 60] on div "Authorized Machines" at bounding box center [331, 58] width 99 height 13
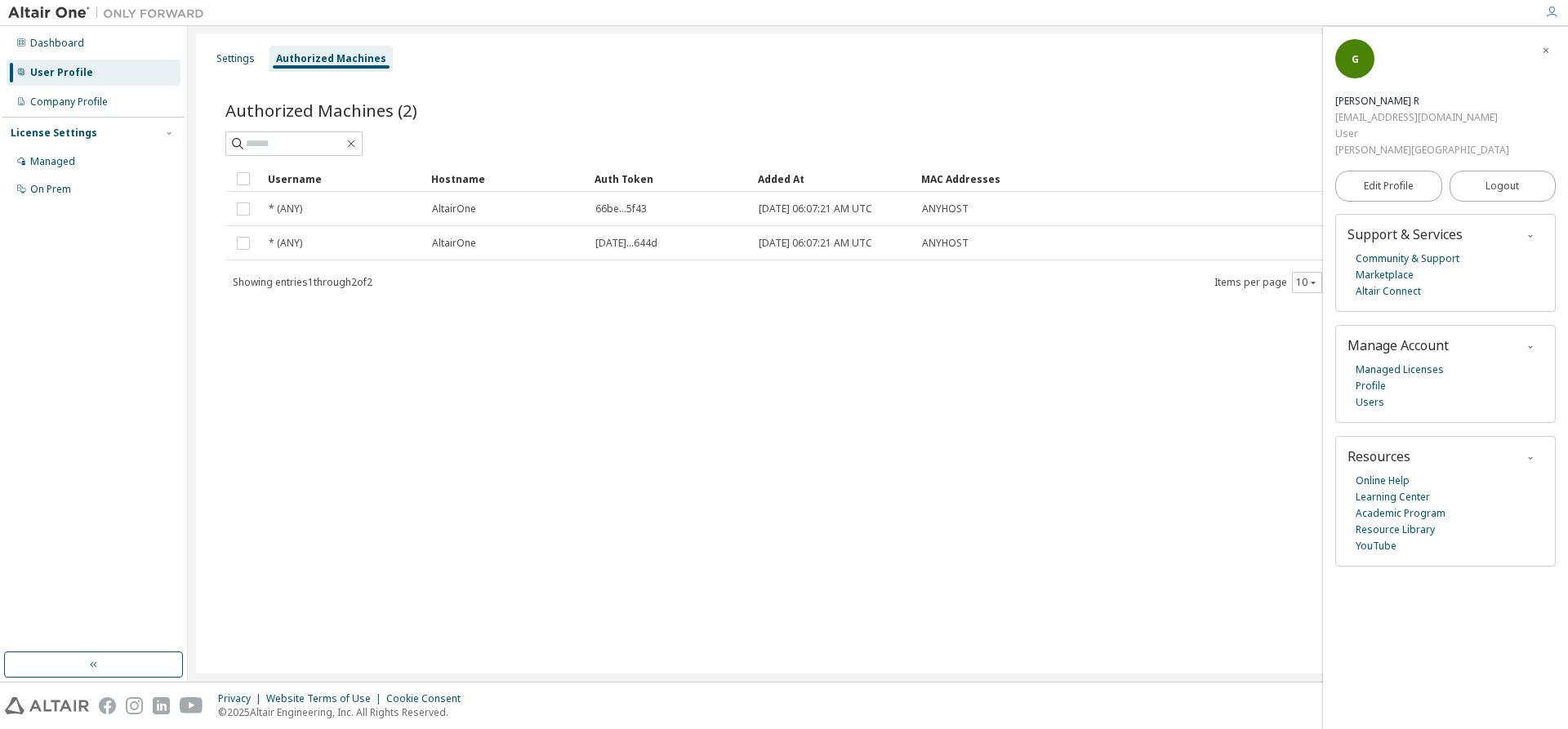
click at [155, 142] on div "License Settings Managed On Prem" at bounding box center [93, 161] width 182 height 88
click at [137, 171] on div "Managed" at bounding box center [94, 162] width 174 height 27
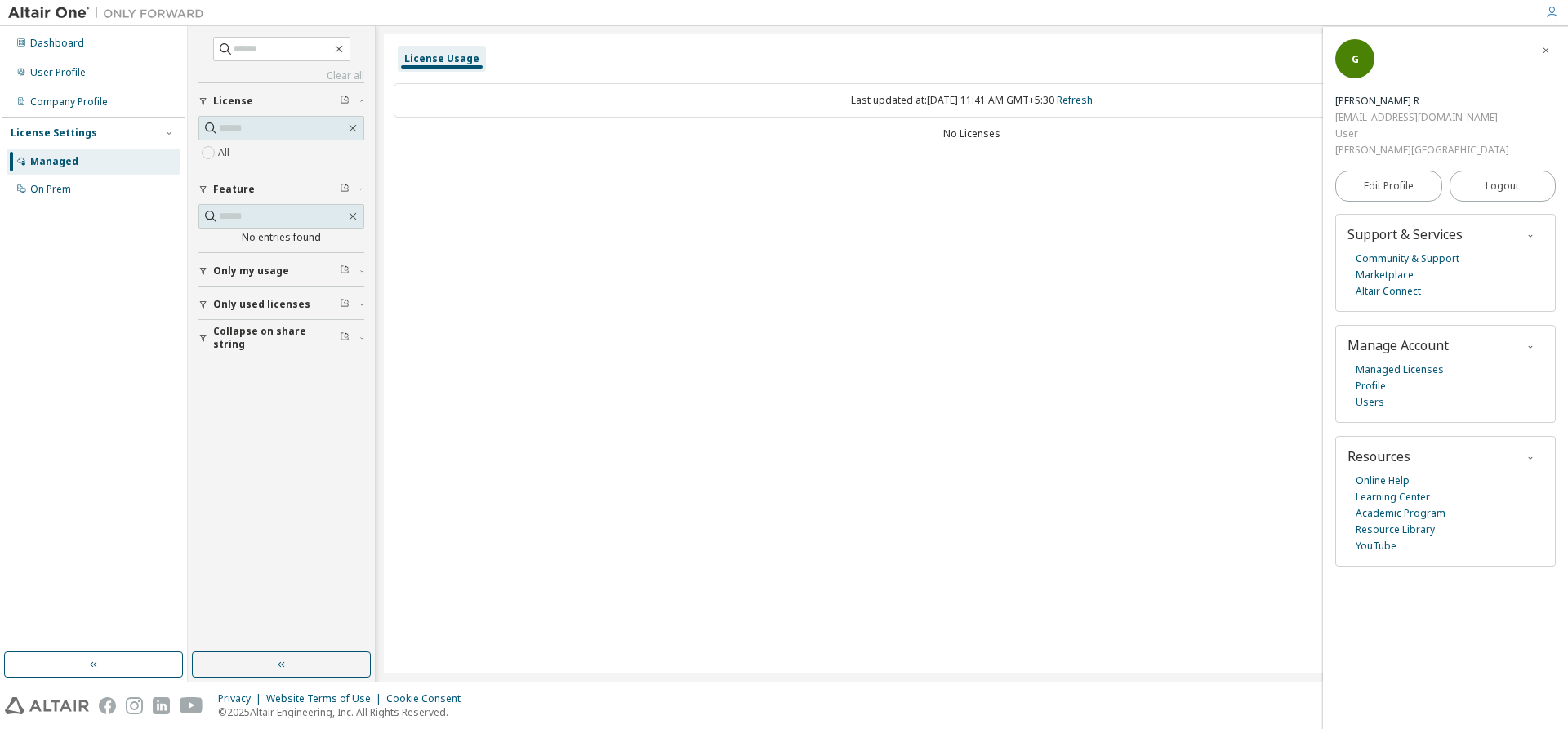
click at [126, 203] on div "License Settings Managed On Prem" at bounding box center [93, 161] width 182 height 88
click at [141, 174] on div "Managed On Prem" at bounding box center [93, 175] width 182 height 54
click at [136, 190] on div "On Prem" at bounding box center [94, 189] width 174 height 27
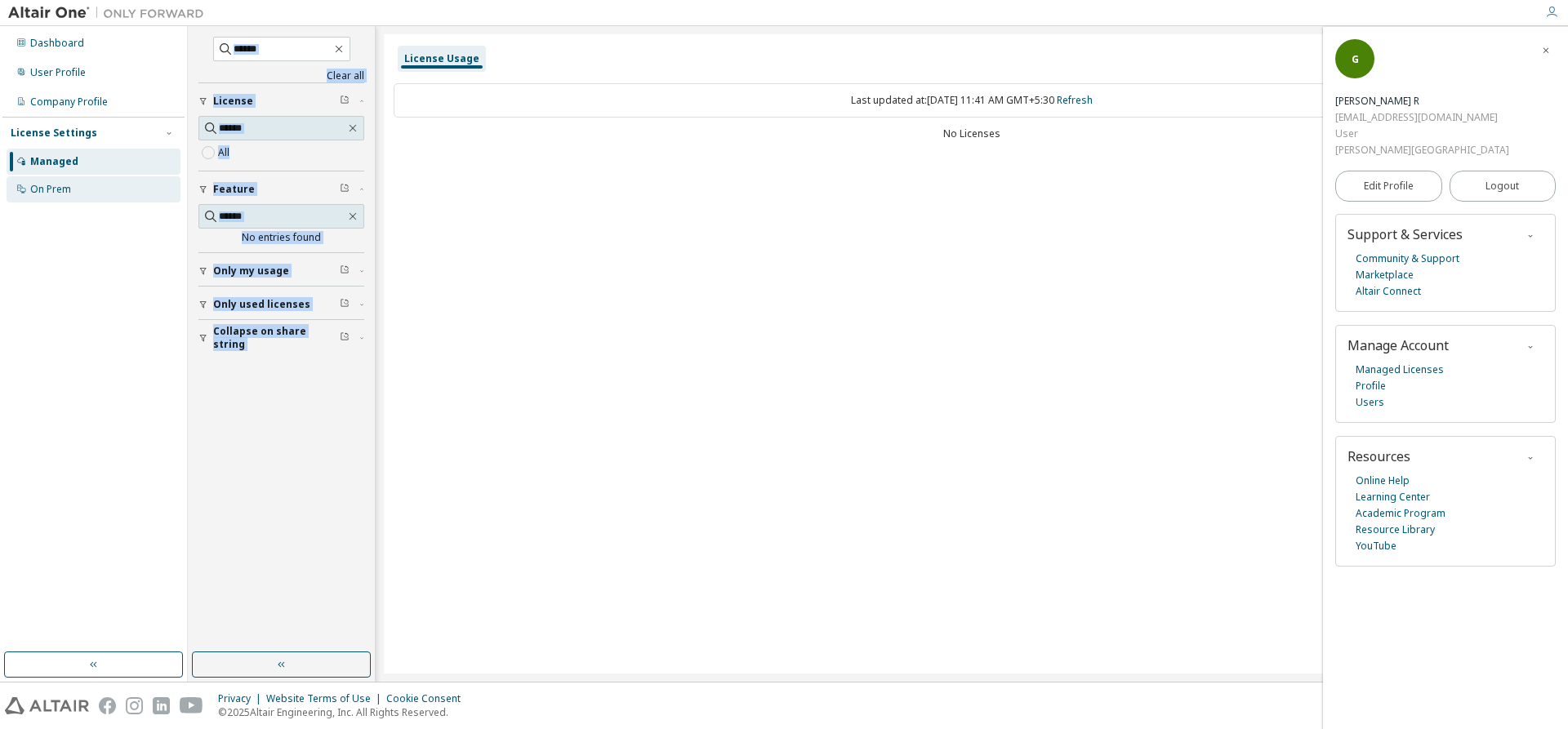
click at [136, 190] on div "On Prem" at bounding box center [94, 189] width 174 height 27
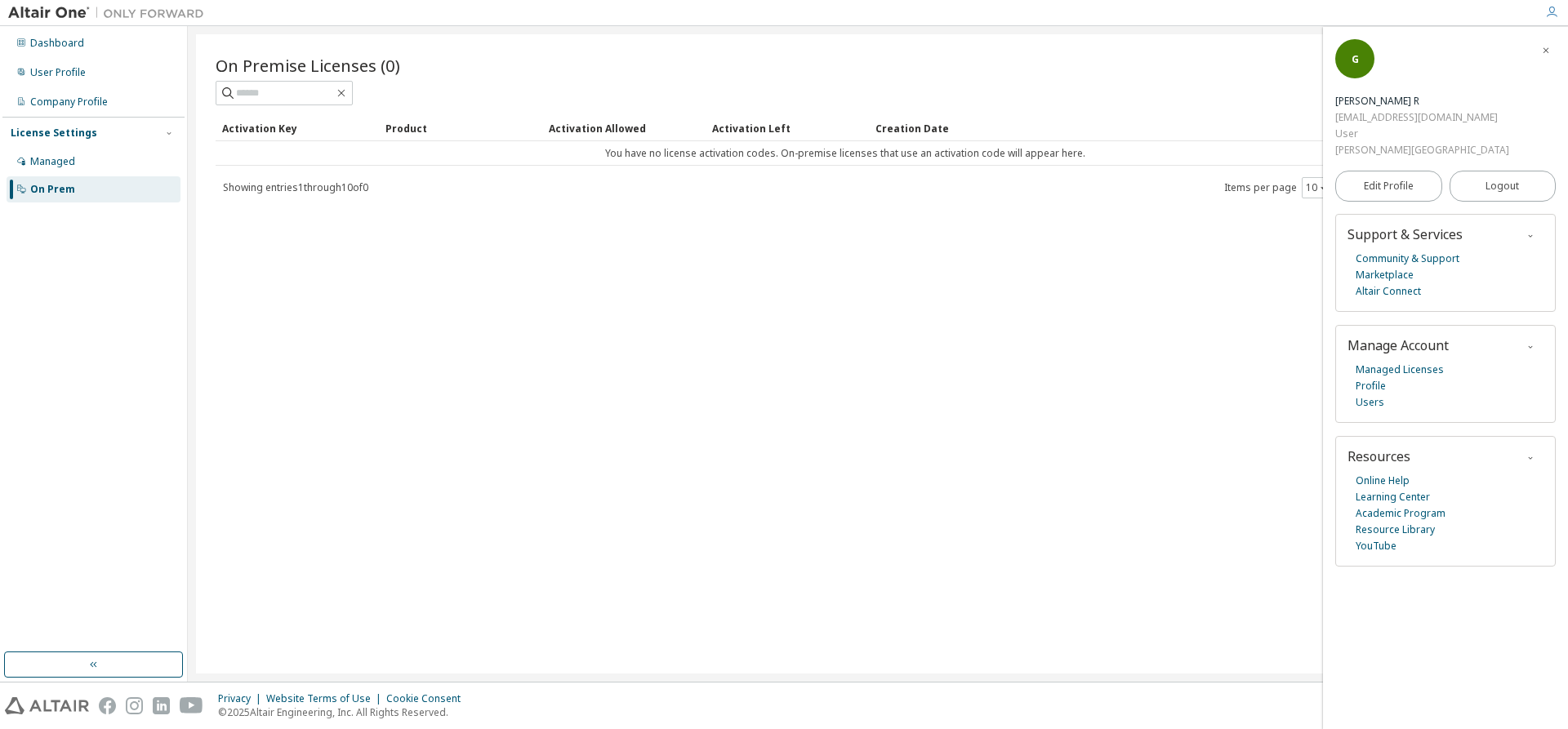
click at [130, 27] on div "Dashboard User Profile Company Profile License Settings Managed On Prem" at bounding box center [94, 355] width 188 height 656
click at [116, 50] on div "Dashboard" at bounding box center [94, 43] width 174 height 27
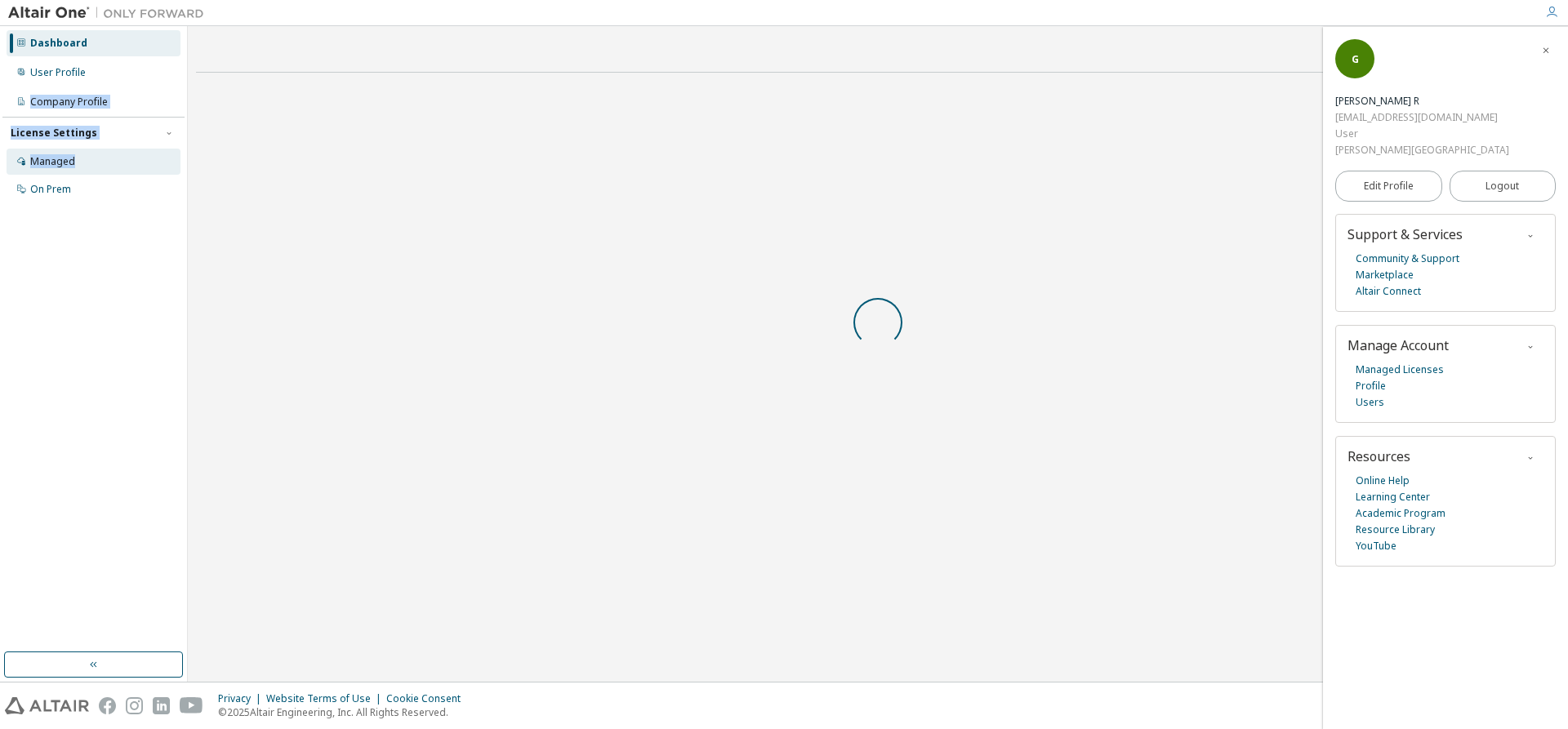
click at [77, 150] on div "Dashboard User Profile Company Profile License Settings Managed On Prem" at bounding box center [93, 116] width 182 height 175
click at [941, 318] on link "Altair Marketplace" at bounding box center [945, 322] width 85 height 14
